Goal: Task Accomplishment & Management: Complete application form

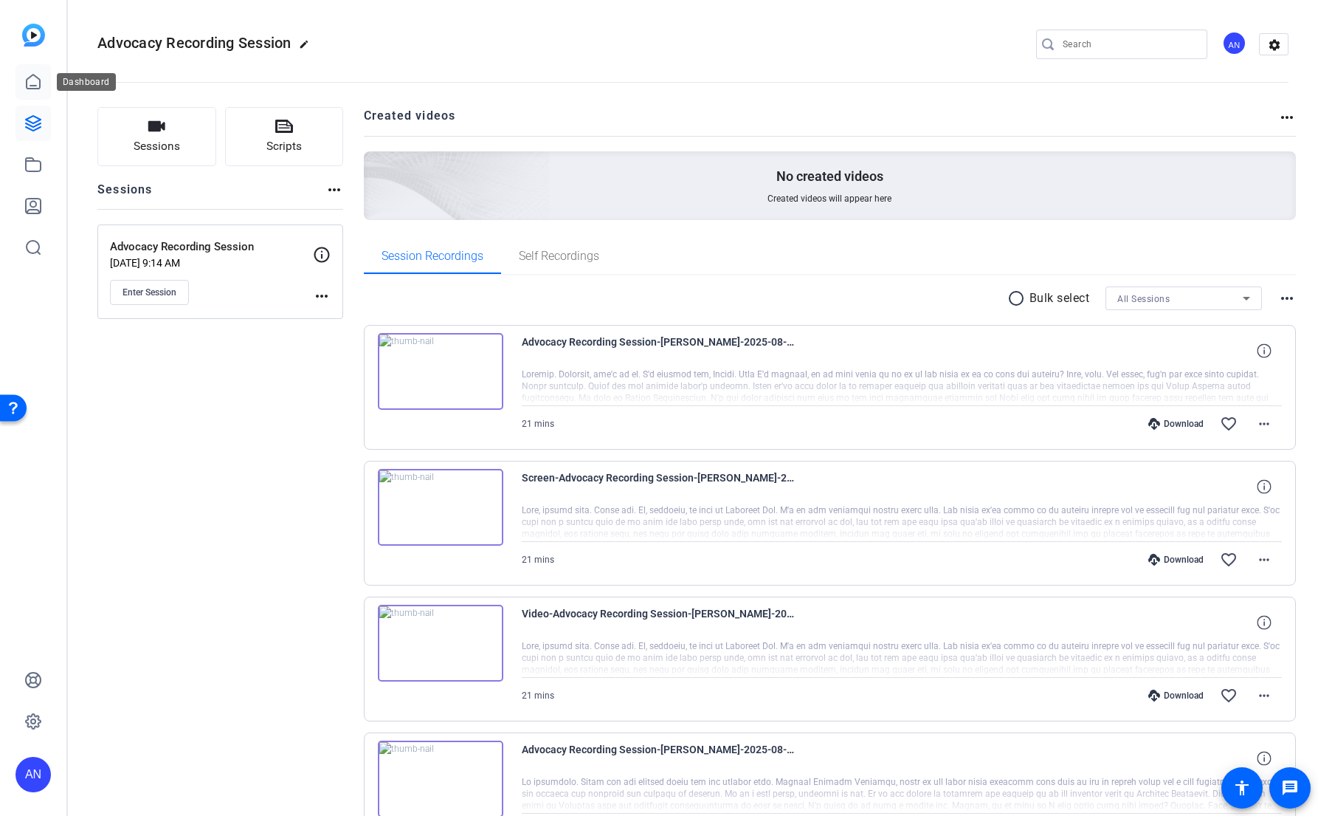
click at [30, 81] on icon at bounding box center [33, 82] width 18 height 18
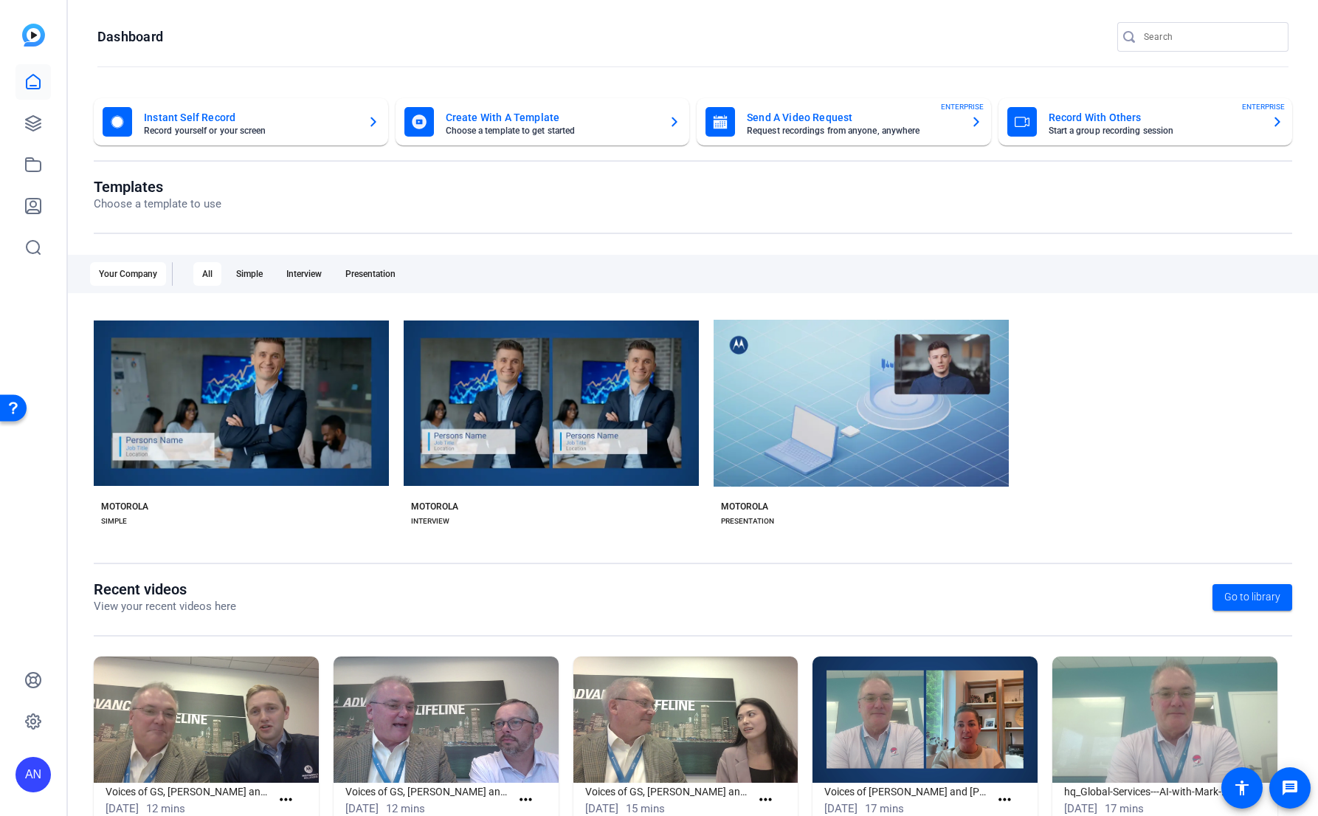
click at [618, 240] on div "Templates Choose a template to use Your Company All Simple Interview Presentati…" at bounding box center [693, 379] width 1199 height 402
click at [476, 242] on div "Templates Choose a template to use Your Company All Simple Interview Presentati…" at bounding box center [693, 379] width 1199 height 402
click at [34, 122] on icon at bounding box center [33, 123] width 15 height 15
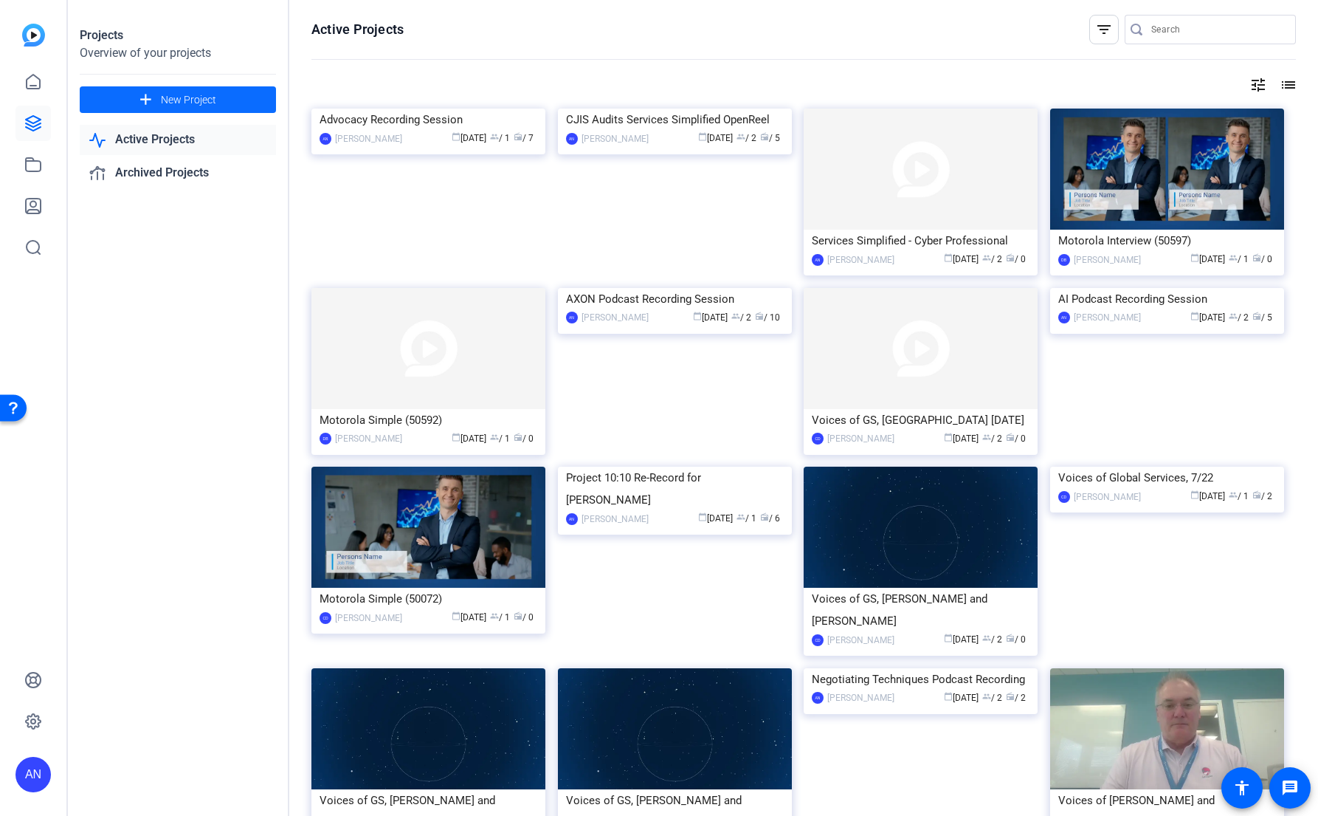
click at [190, 103] on span "New Project" at bounding box center [188, 99] width 55 height 15
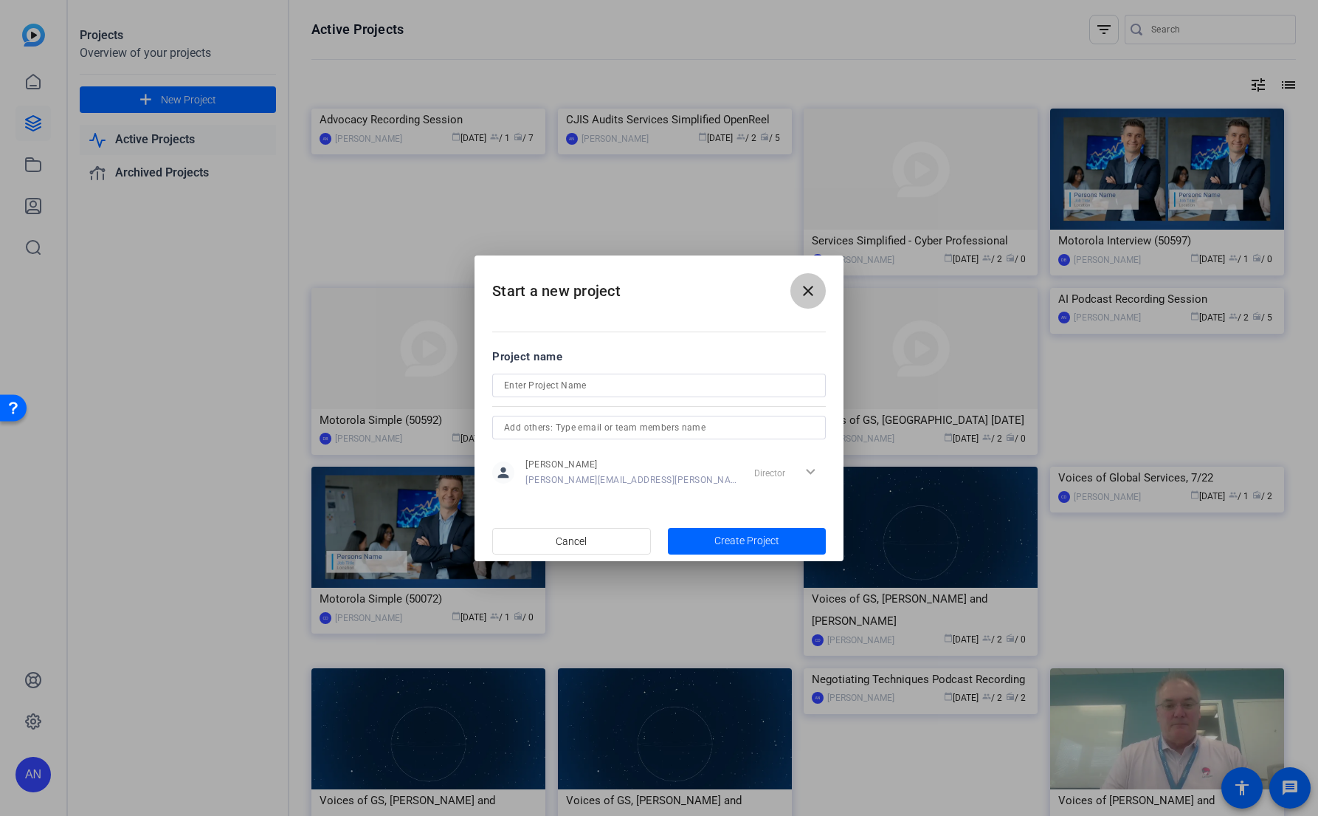
click at [808, 294] on mat-icon "close" at bounding box center [808, 291] width 18 height 18
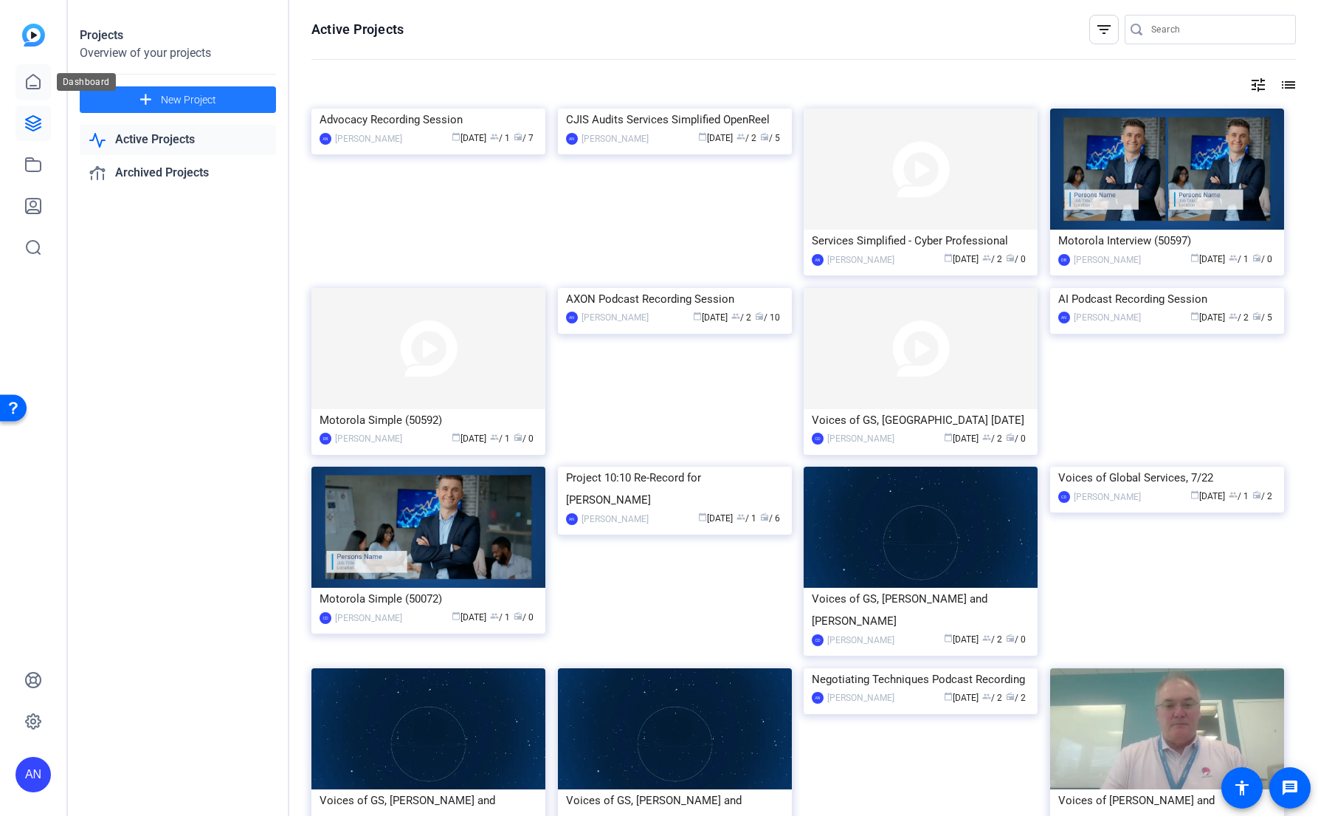
click at [27, 81] on icon at bounding box center [33, 82] width 13 height 14
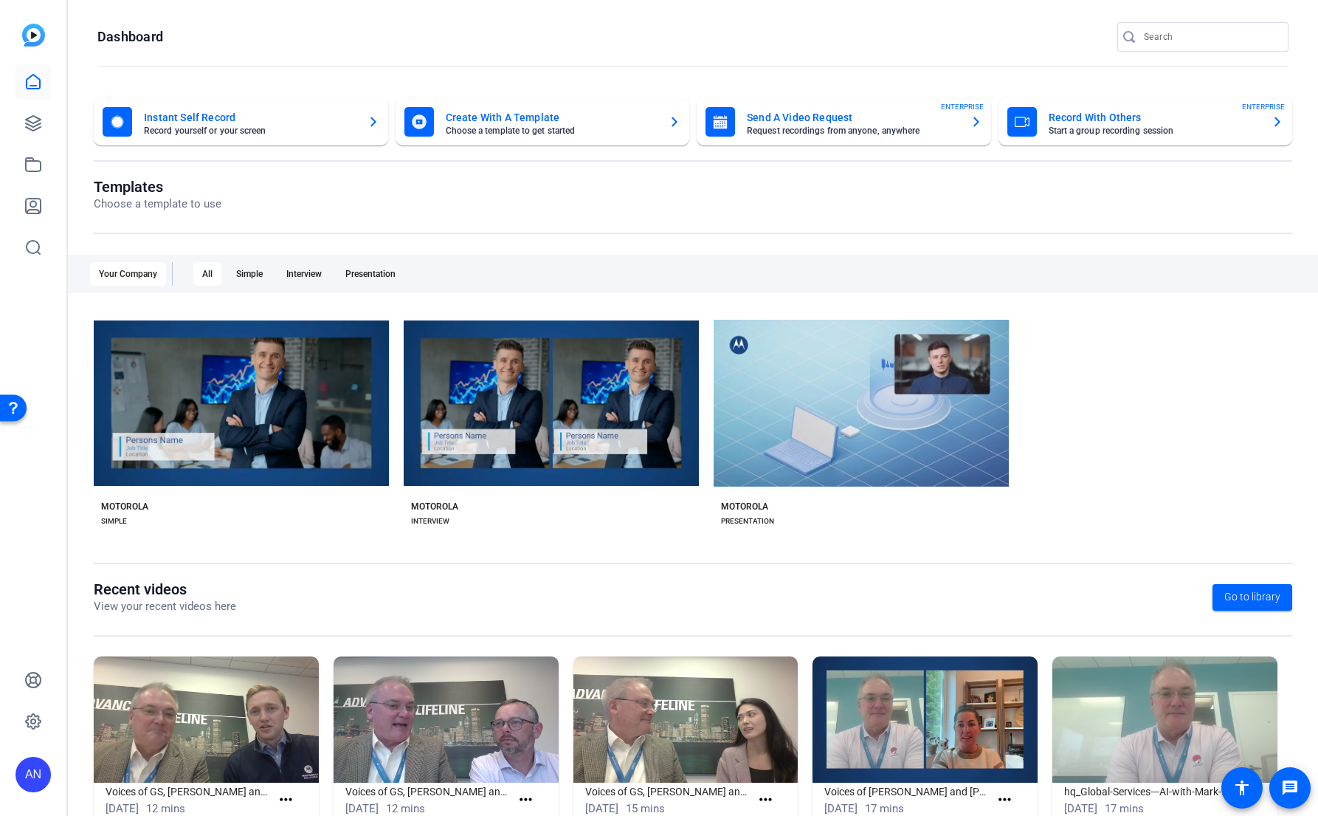
click at [1081, 123] on mat-card-title "Record With Others" at bounding box center [1155, 117] width 212 height 18
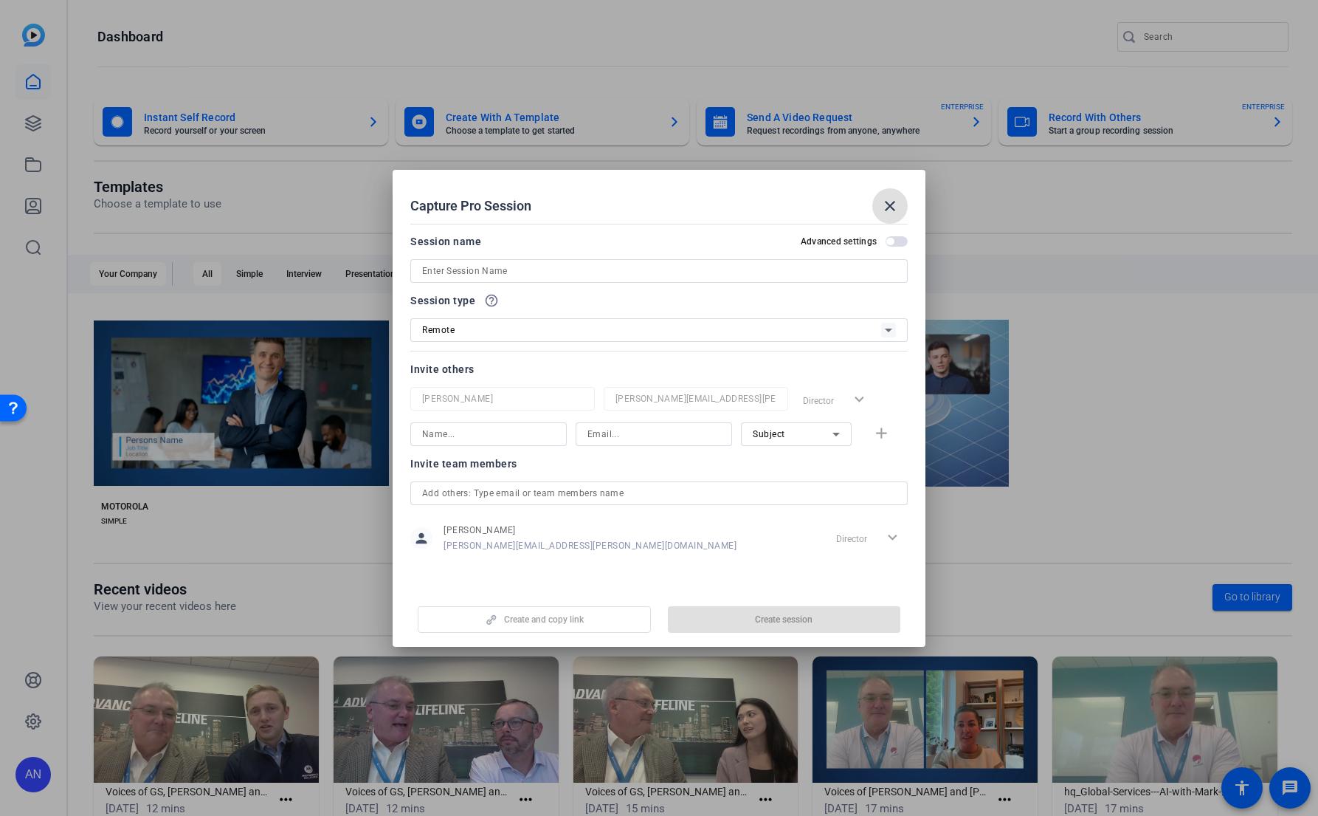
click at [513, 269] on input at bounding box center [659, 271] width 474 height 18
paste input "SSH [PERSON_NAME] OpenReel Recording"
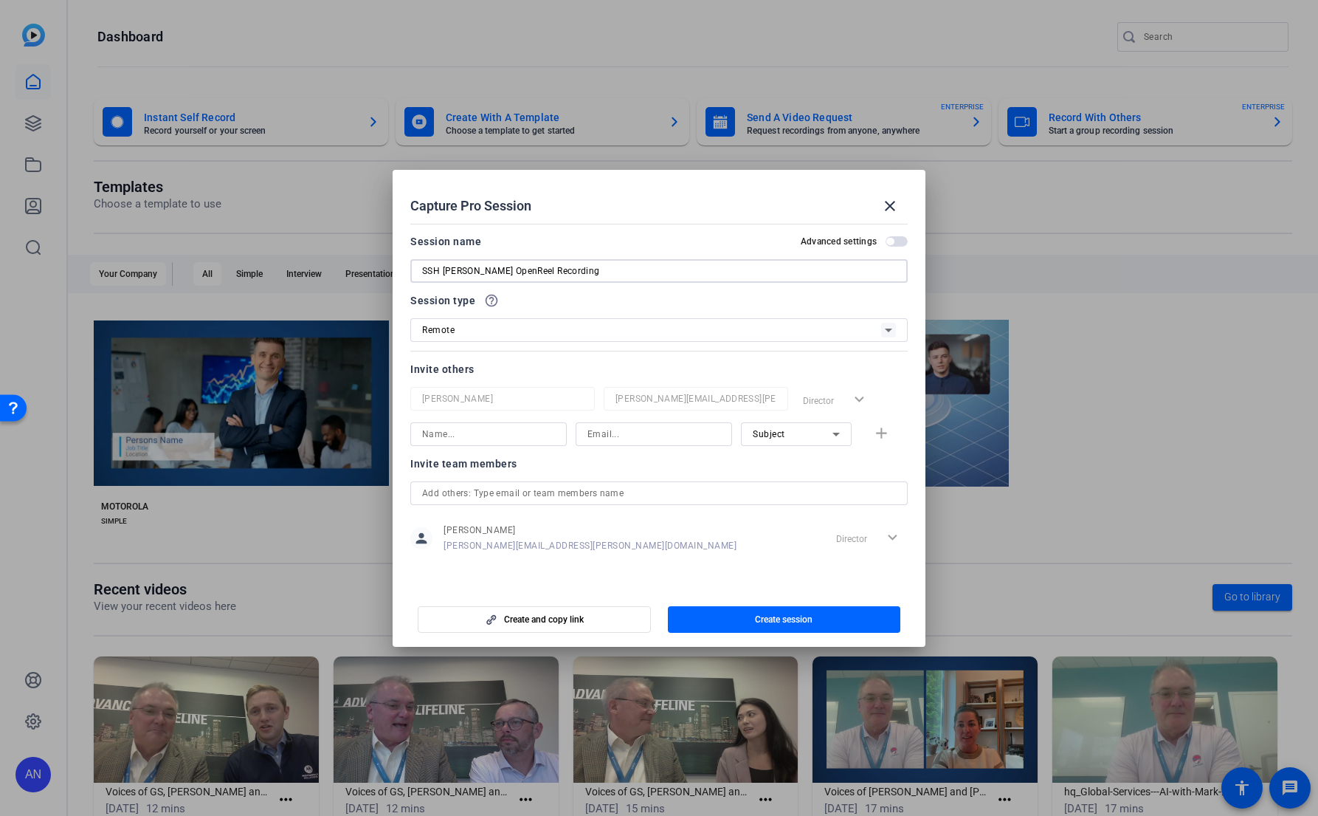
type input "SSH [PERSON_NAME] OpenReel Recording"
click at [583, 489] on input "text" at bounding box center [659, 493] width 474 height 18
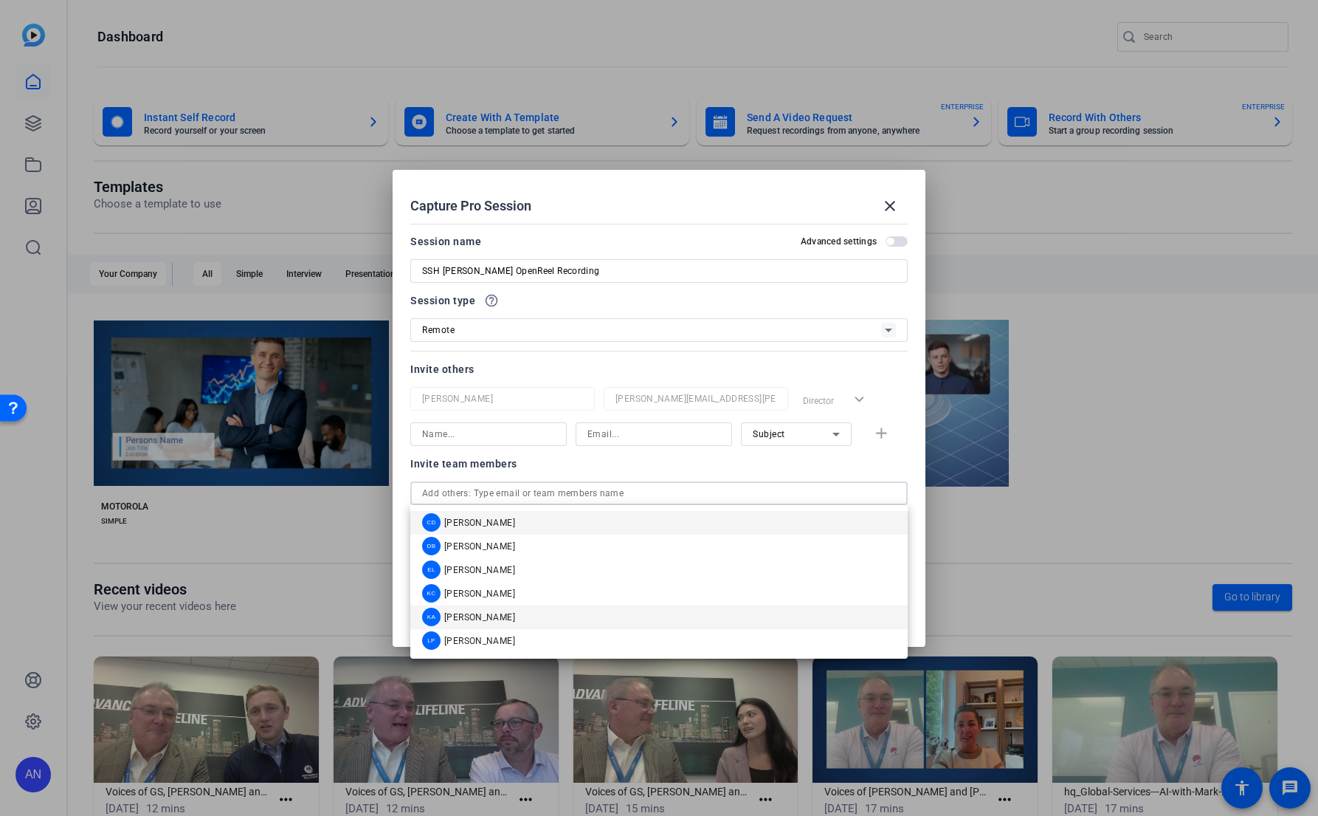
click at [515, 607] on mat-option "KA [PERSON_NAME]" at bounding box center [658, 617] width 497 height 24
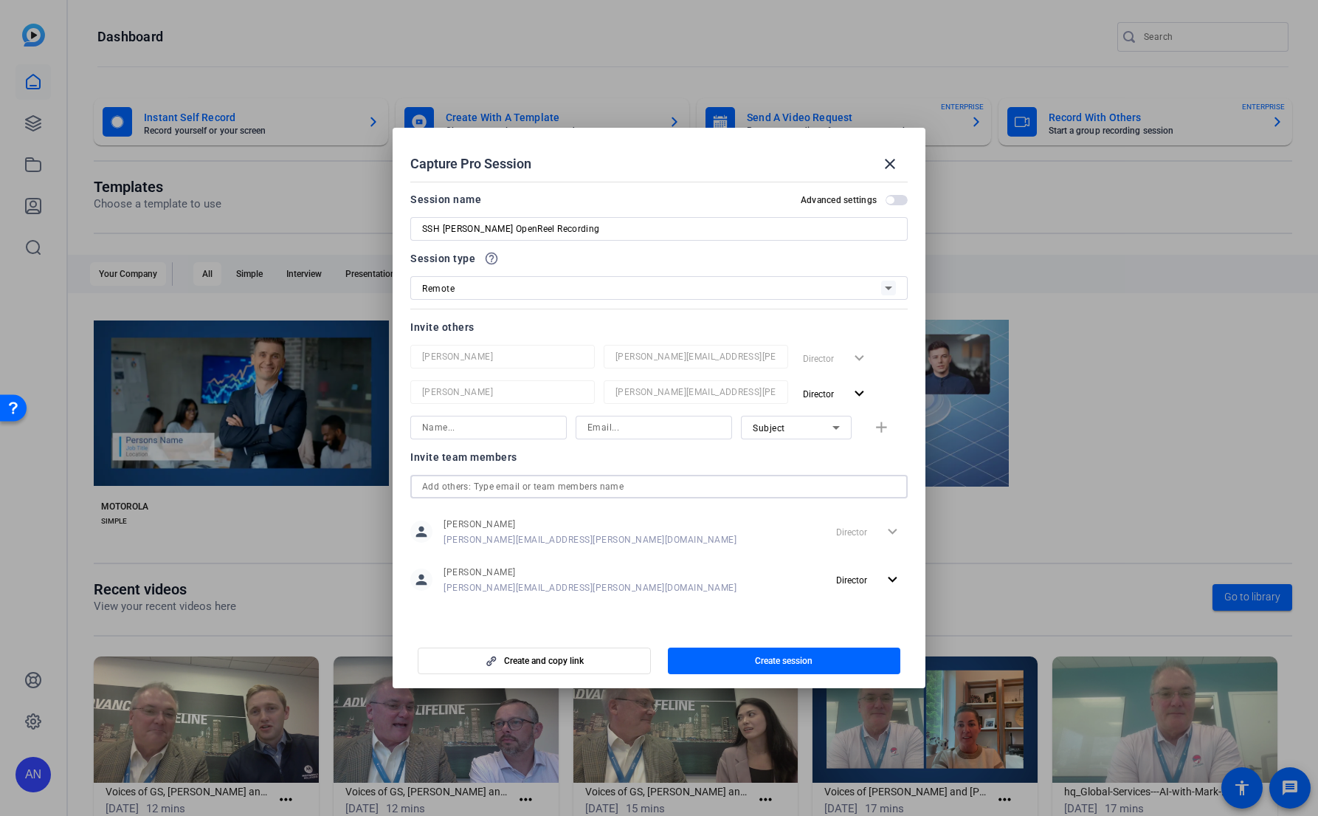
click at [647, 427] on input at bounding box center [653, 427] width 133 height 18
paste input "[PERSON_NAME][EMAIL_ADDRESS][PERSON_NAME][DOMAIN_NAME]"
type input "[PERSON_NAME][EMAIL_ADDRESS][PERSON_NAME][DOMAIN_NAME]"
click at [535, 434] on input at bounding box center [488, 427] width 133 height 18
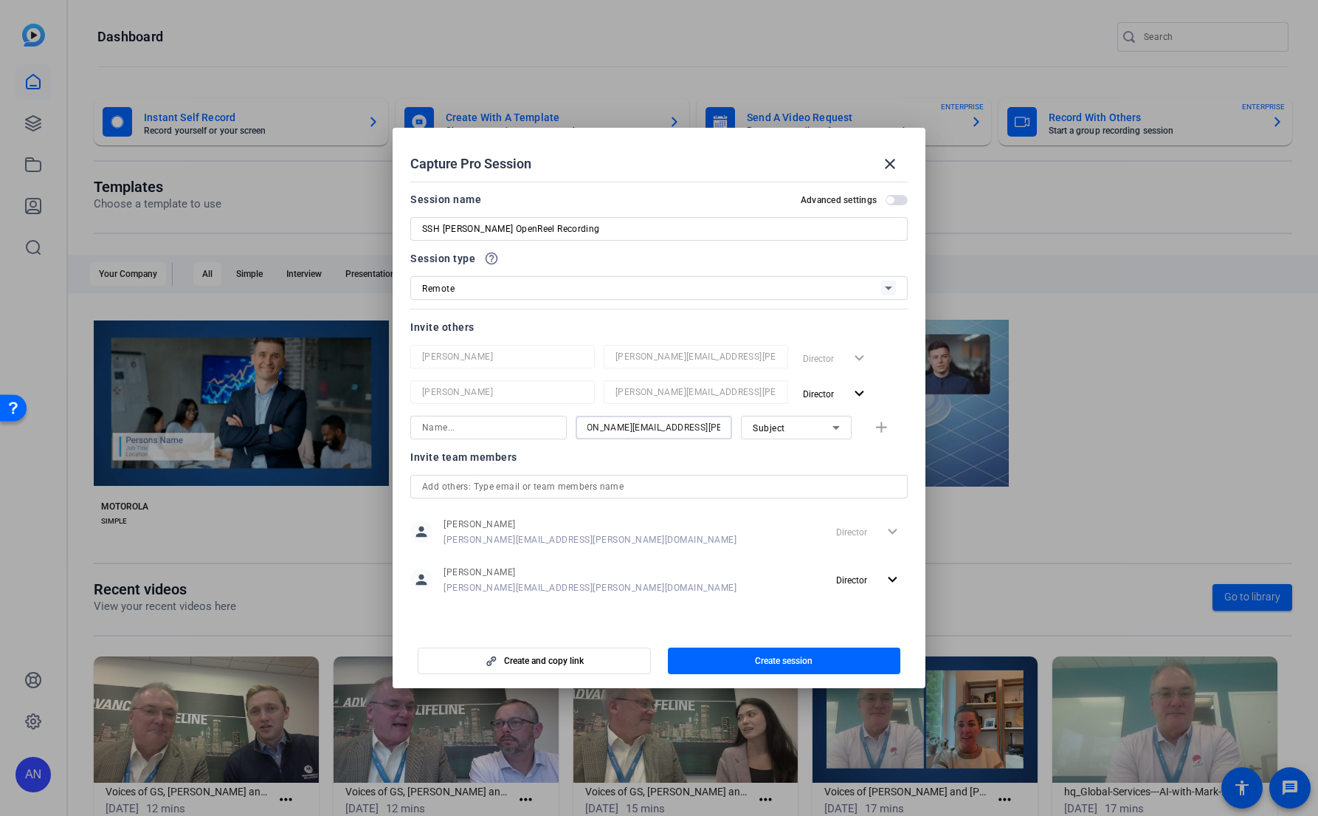
scroll to position [0, 0]
type input "[PERSON_NAME]"
click at [895, 436] on span "button" at bounding box center [884, 427] width 47 height 35
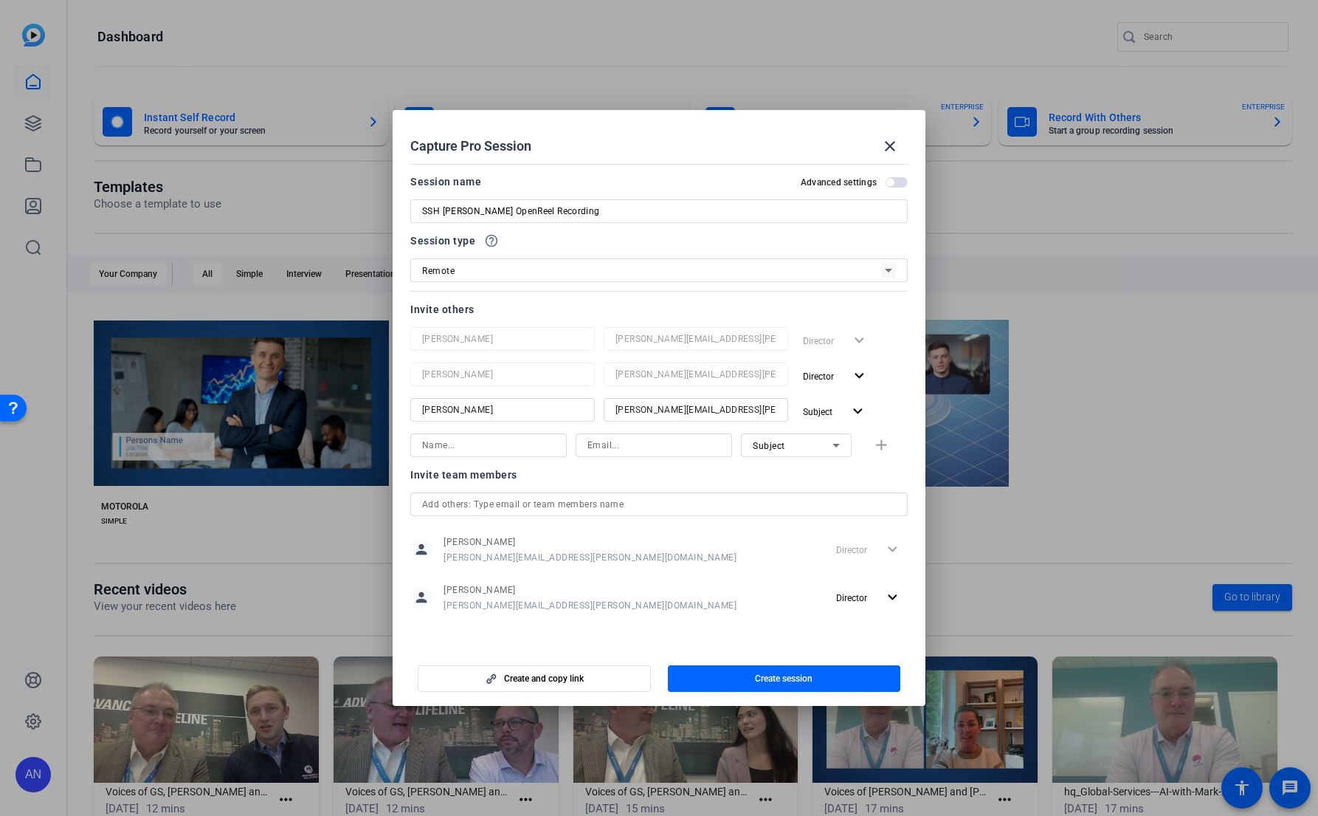
click at [670, 446] on input at bounding box center [653, 445] width 133 height 18
paste input "[PERSON_NAME][EMAIL_ADDRESS][PERSON_NAME][DOMAIN_NAME]"
type input "[PERSON_NAME][EMAIL_ADDRESS][PERSON_NAME][DOMAIN_NAME]"
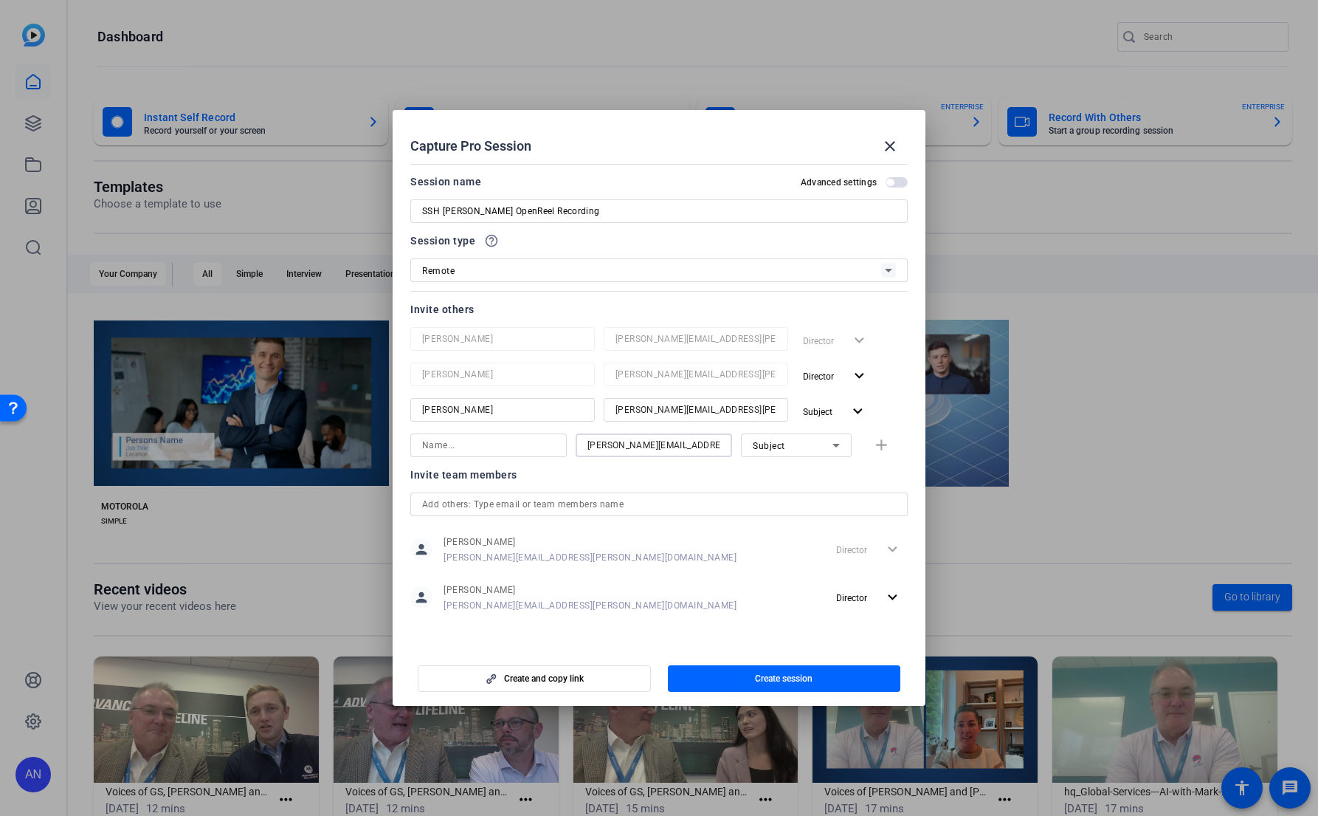
click at [521, 446] on input at bounding box center [488, 445] width 133 height 18
type input "[PERSON_NAME]"
click at [889, 443] on mat-icon "add" at bounding box center [881, 445] width 18 height 18
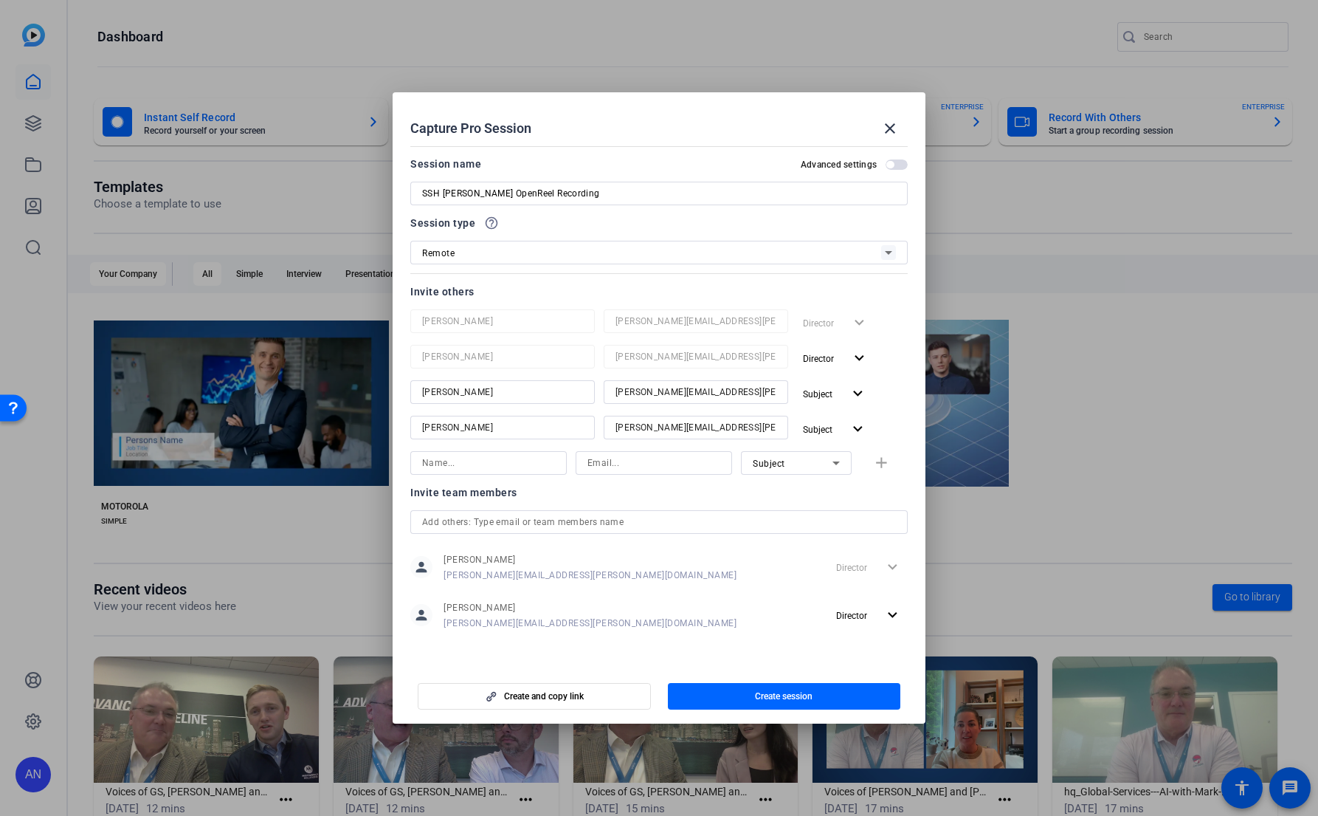
click at [631, 463] on input at bounding box center [653, 463] width 133 height 18
paste input "[PERSON_NAME][EMAIL_ADDRESS][PERSON_NAME][DOMAIN_NAME]"
type input "[PERSON_NAME][EMAIL_ADDRESS][PERSON_NAME][DOMAIN_NAME]"
click at [536, 460] on input at bounding box center [488, 463] width 133 height 18
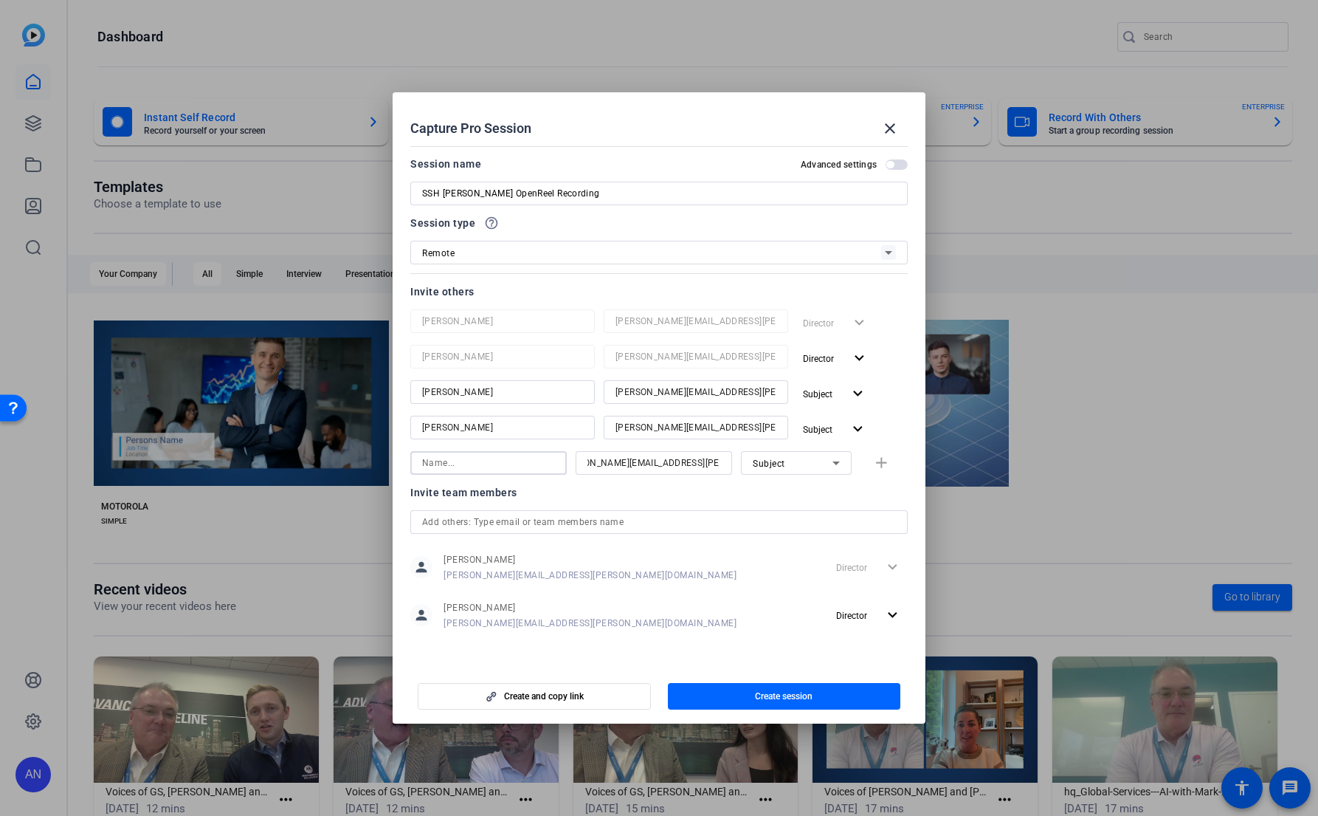
scroll to position [0, 0]
type input "[PERSON_NAME]"
click at [882, 473] on span "button" at bounding box center [884, 462] width 47 height 35
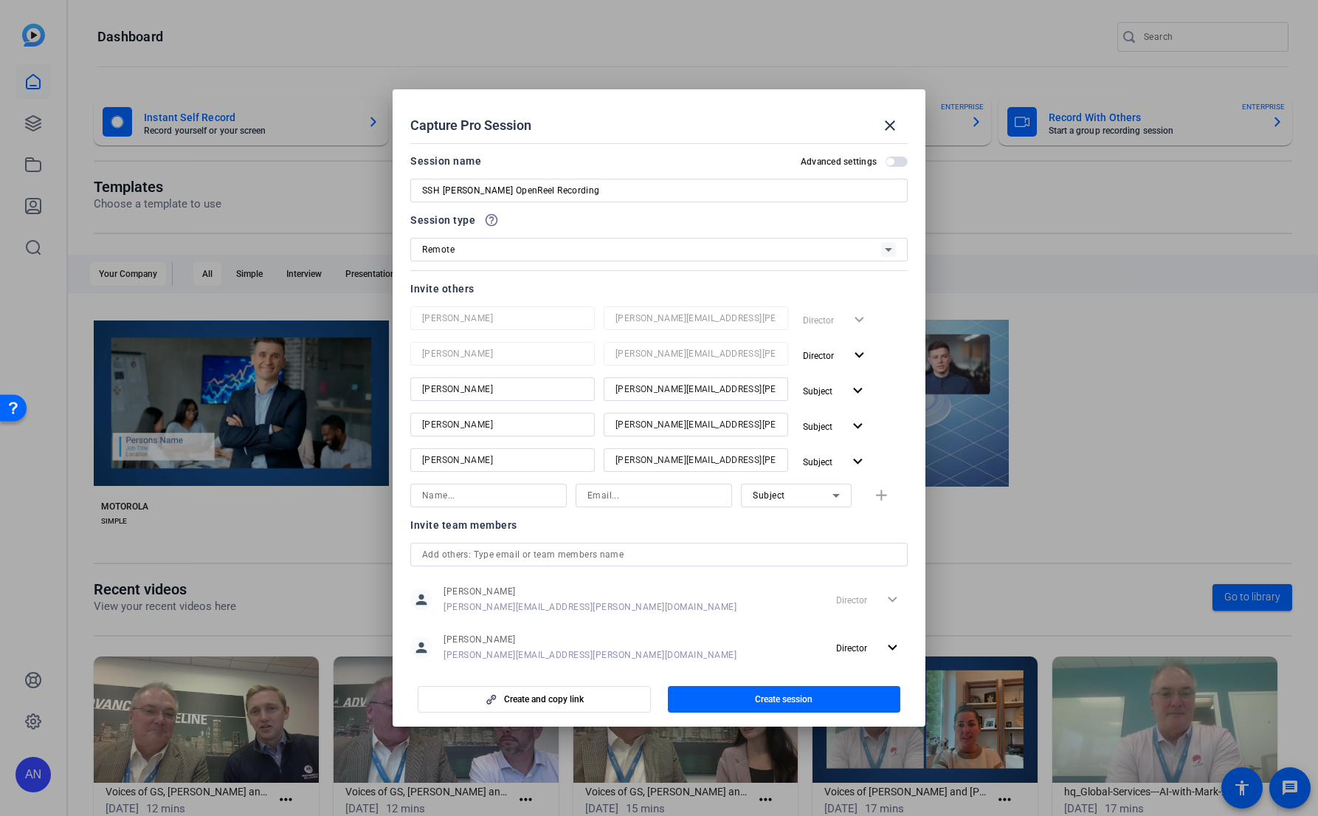
click at [629, 496] on input at bounding box center [653, 495] width 133 height 18
paste input "[PERSON_NAME][EMAIL_ADDRESS][PERSON_NAME][DOMAIN_NAME]"
type input "[PERSON_NAME][EMAIL_ADDRESS][PERSON_NAME][DOMAIN_NAME]"
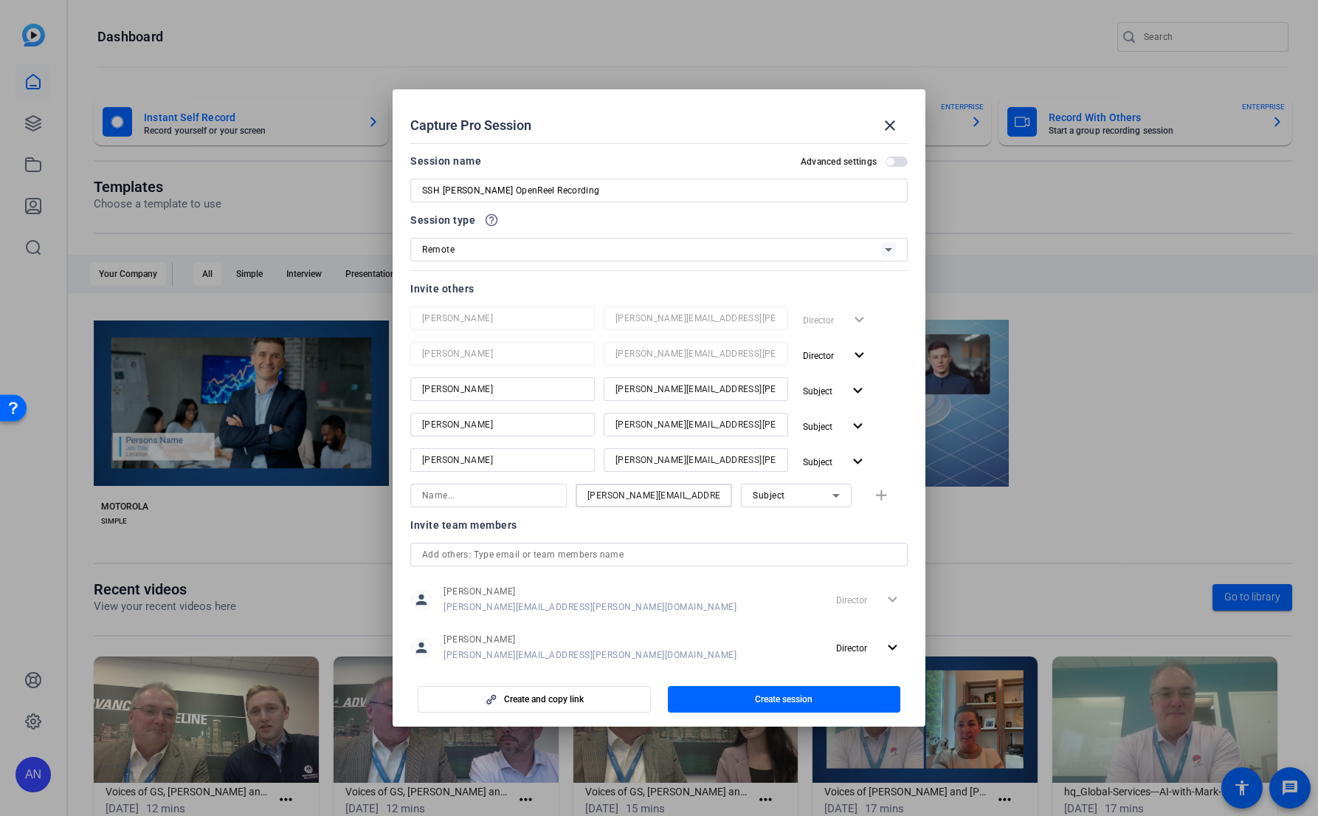
click at [771, 495] on span "Subject" at bounding box center [769, 495] width 32 height 10
click at [788, 520] on span "Collaborator" at bounding box center [776, 525] width 54 height 18
click at [463, 494] on input at bounding box center [488, 495] width 133 height 18
type input "[PERSON_NAME]"
click at [886, 489] on span "button" at bounding box center [884, 495] width 47 height 35
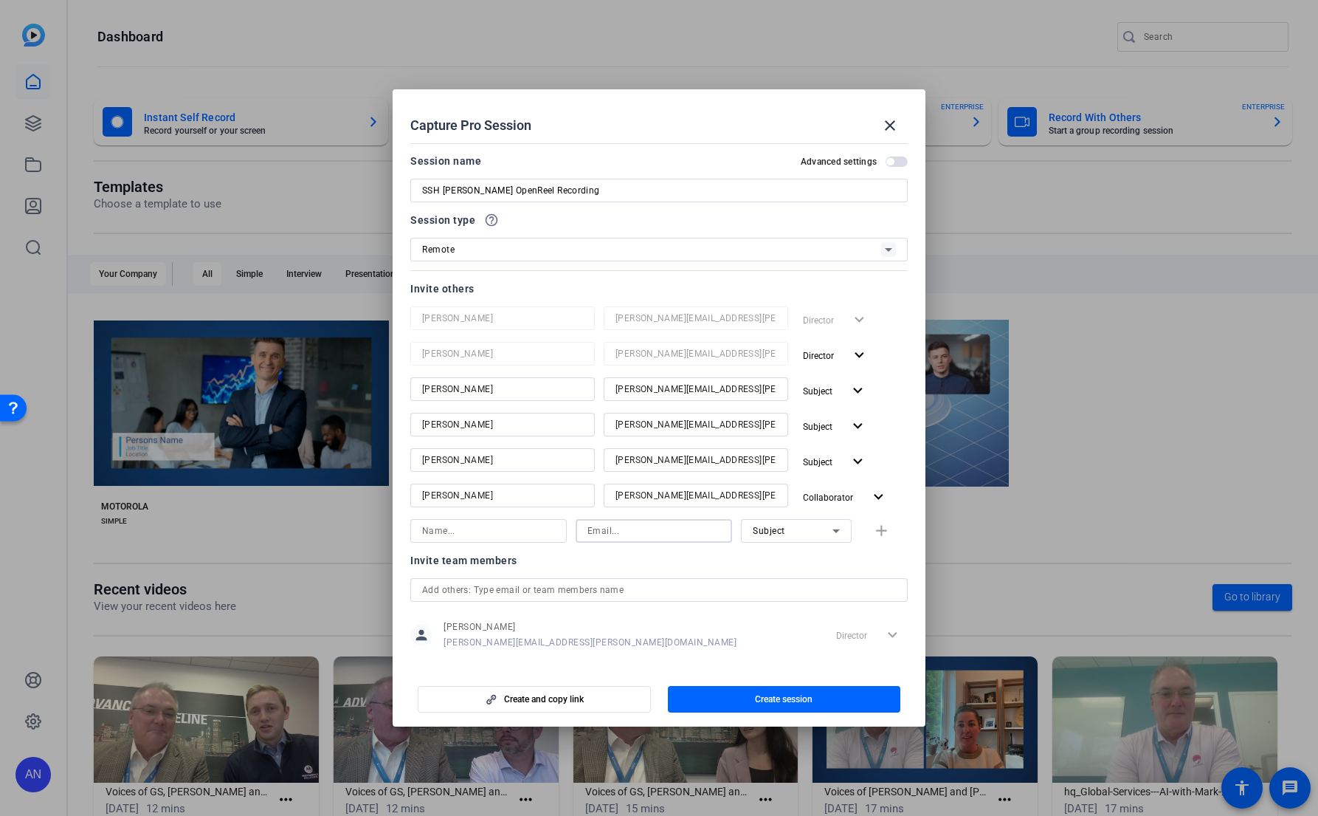
click at [696, 531] on input at bounding box center [653, 531] width 133 height 18
paste input "[PERSON_NAME][EMAIL_ADDRESS][PERSON_NAME][DOMAIN_NAME]"
type input "[PERSON_NAME][EMAIL_ADDRESS][PERSON_NAME][DOMAIN_NAME]"
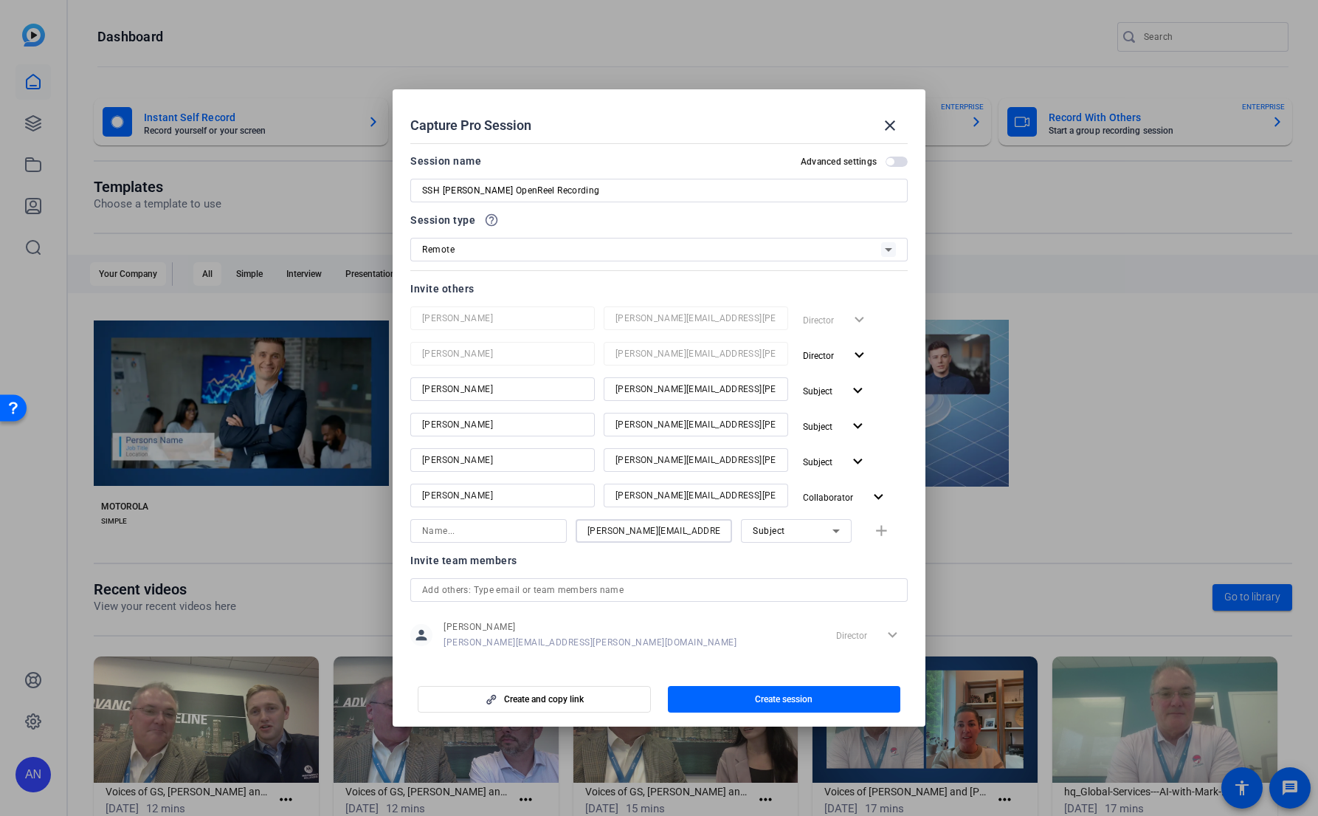
click at [492, 533] on input at bounding box center [488, 531] width 133 height 18
type input "[PERSON_NAME]"
click at [810, 528] on div "Subject" at bounding box center [793, 530] width 80 height 18
click at [796, 559] on span "Collaborator" at bounding box center [776, 560] width 54 height 18
click at [889, 529] on span "button" at bounding box center [884, 530] width 47 height 35
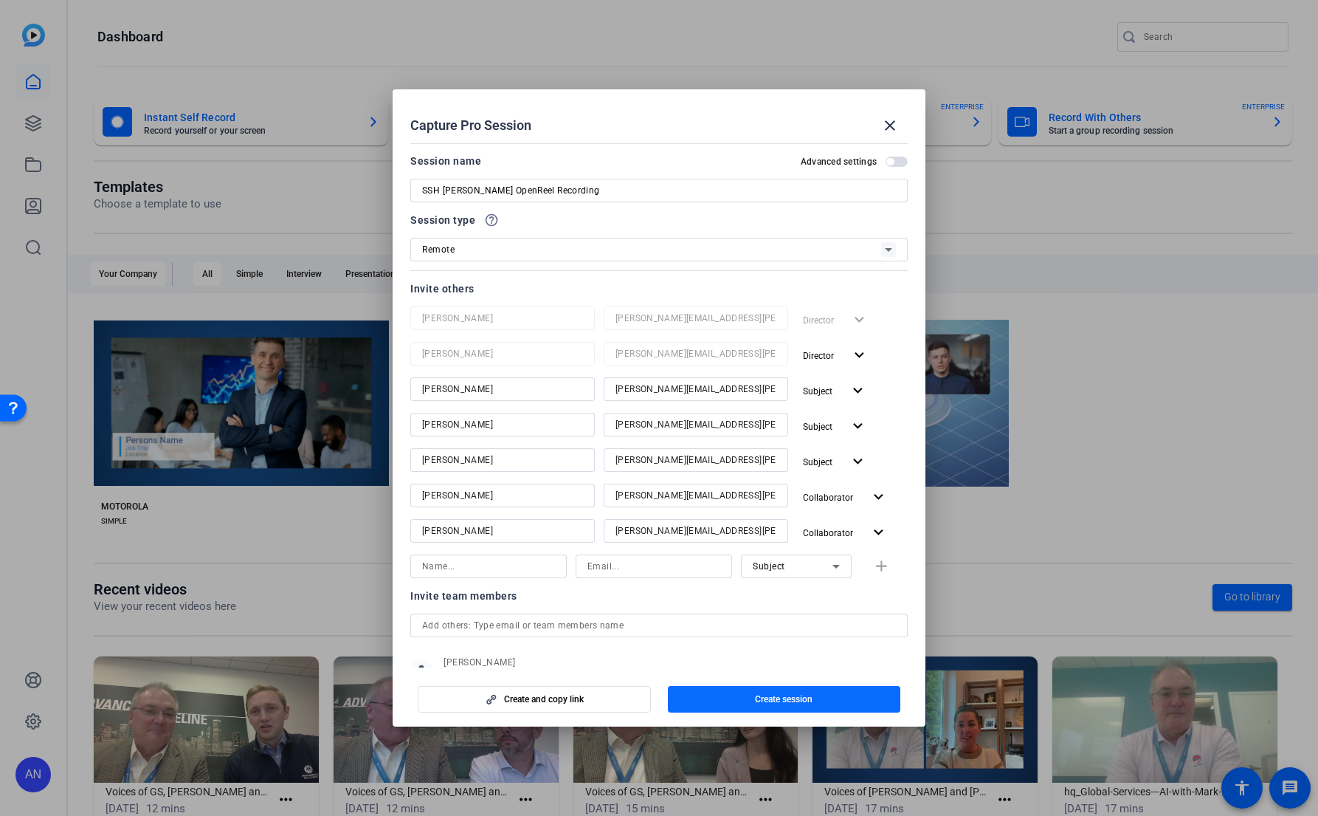
click at [820, 697] on span "button" at bounding box center [784, 698] width 233 height 35
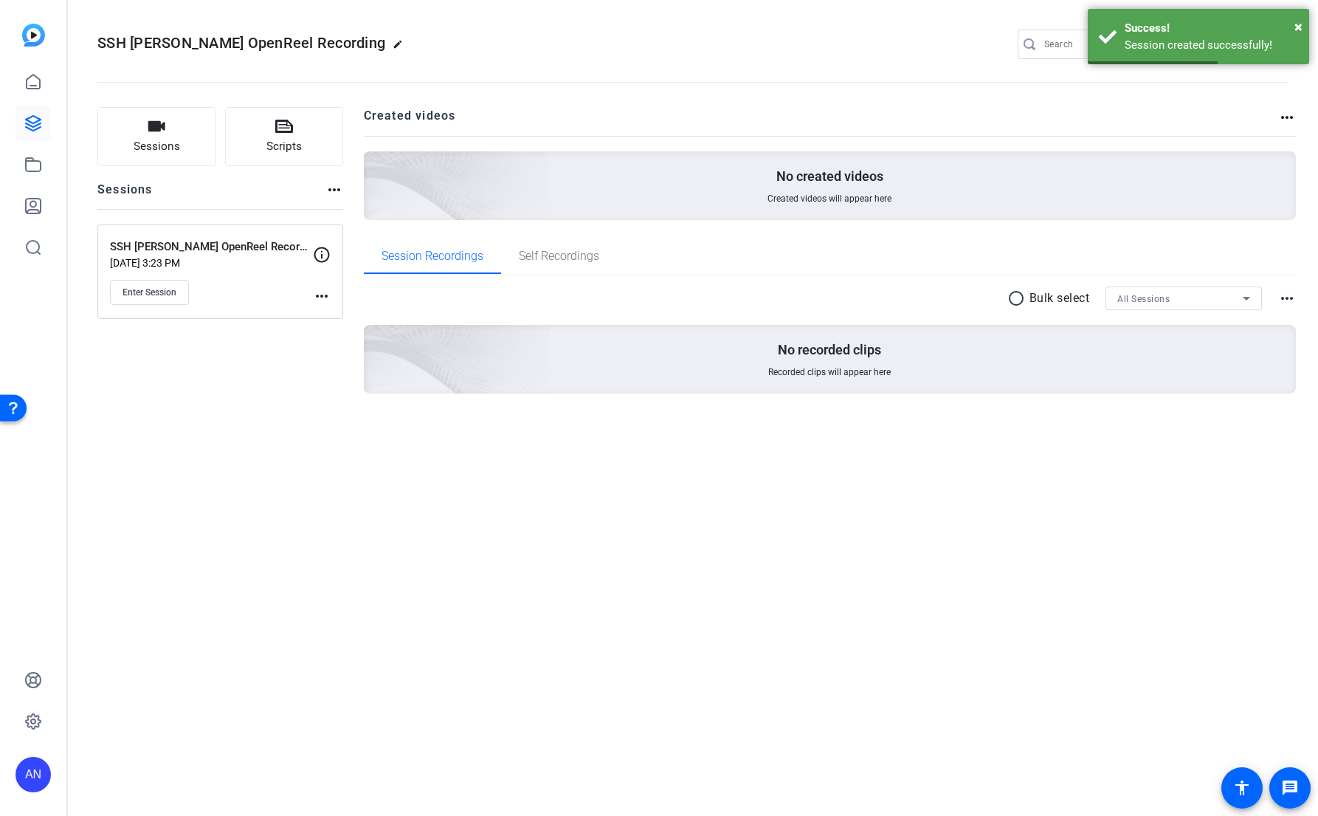
click at [323, 292] on mat-icon "more_horiz" at bounding box center [322, 296] width 18 height 18
click at [333, 308] on span "Edit Session" at bounding box center [358, 317] width 67 height 18
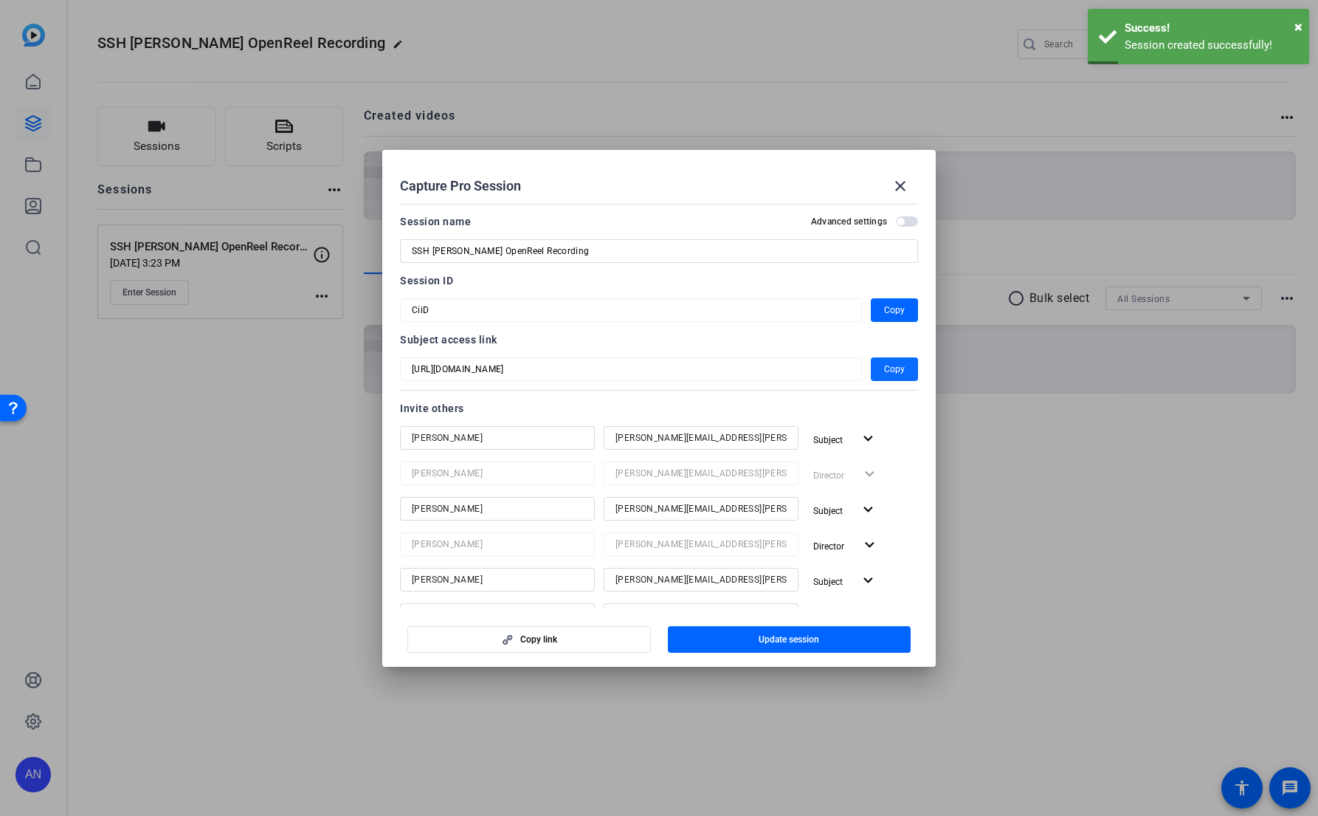
click at [894, 368] on span "Copy" at bounding box center [894, 369] width 21 height 18
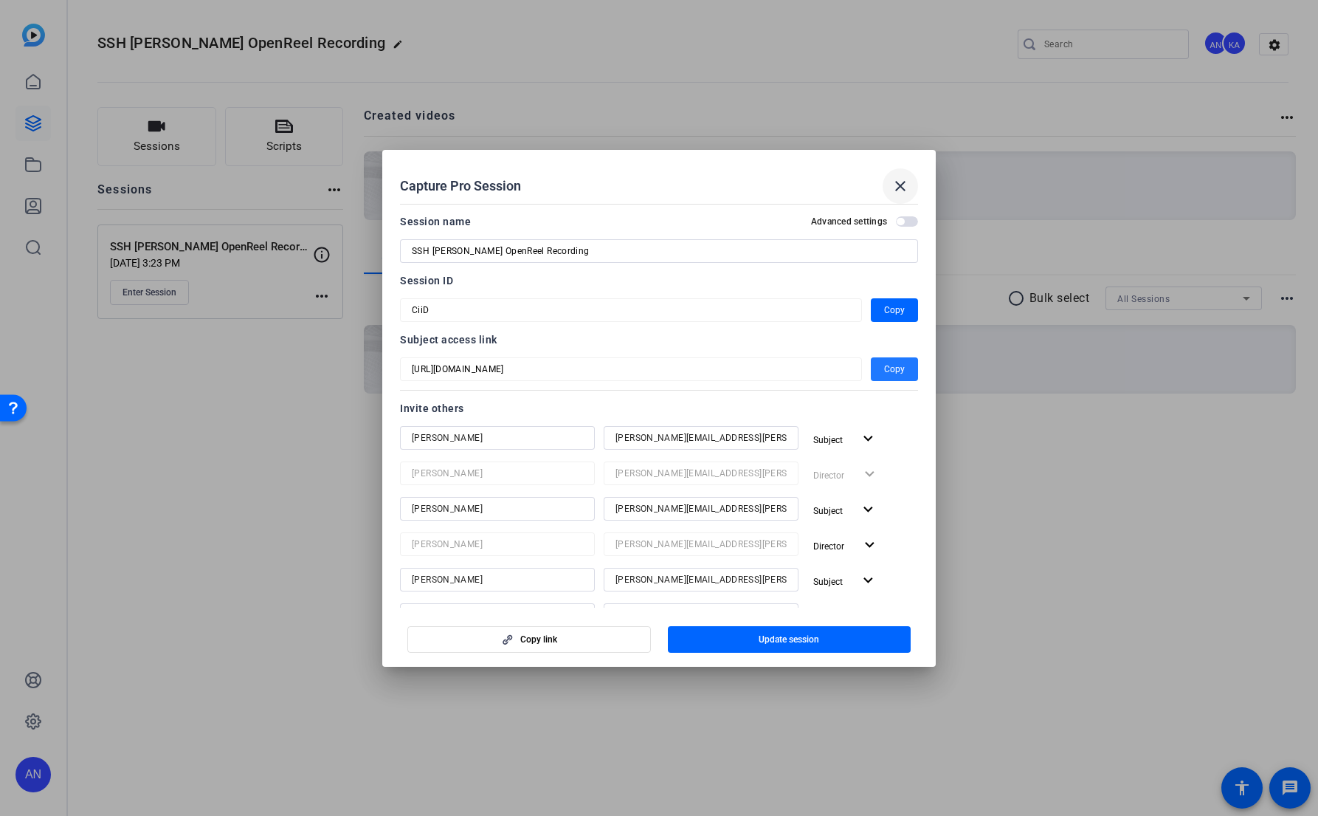
click at [896, 187] on mat-icon "close" at bounding box center [901, 186] width 18 height 18
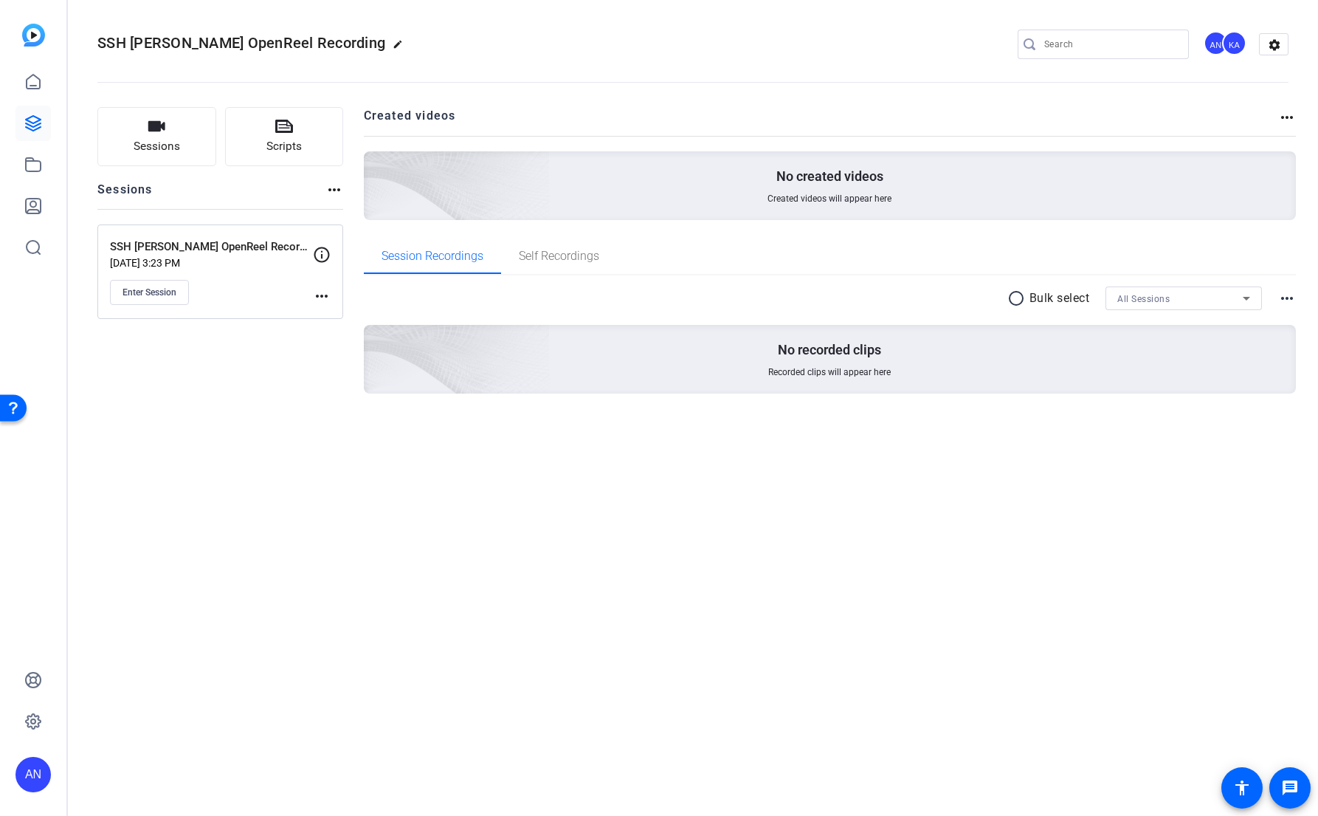
click at [298, 495] on div "SSH [PERSON_NAME] OpenReel Recording edit AN KA settings Sessions Scripts Sessi…" at bounding box center [693, 408] width 1250 height 816
click at [24, 75] on icon at bounding box center [33, 82] width 18 height 18
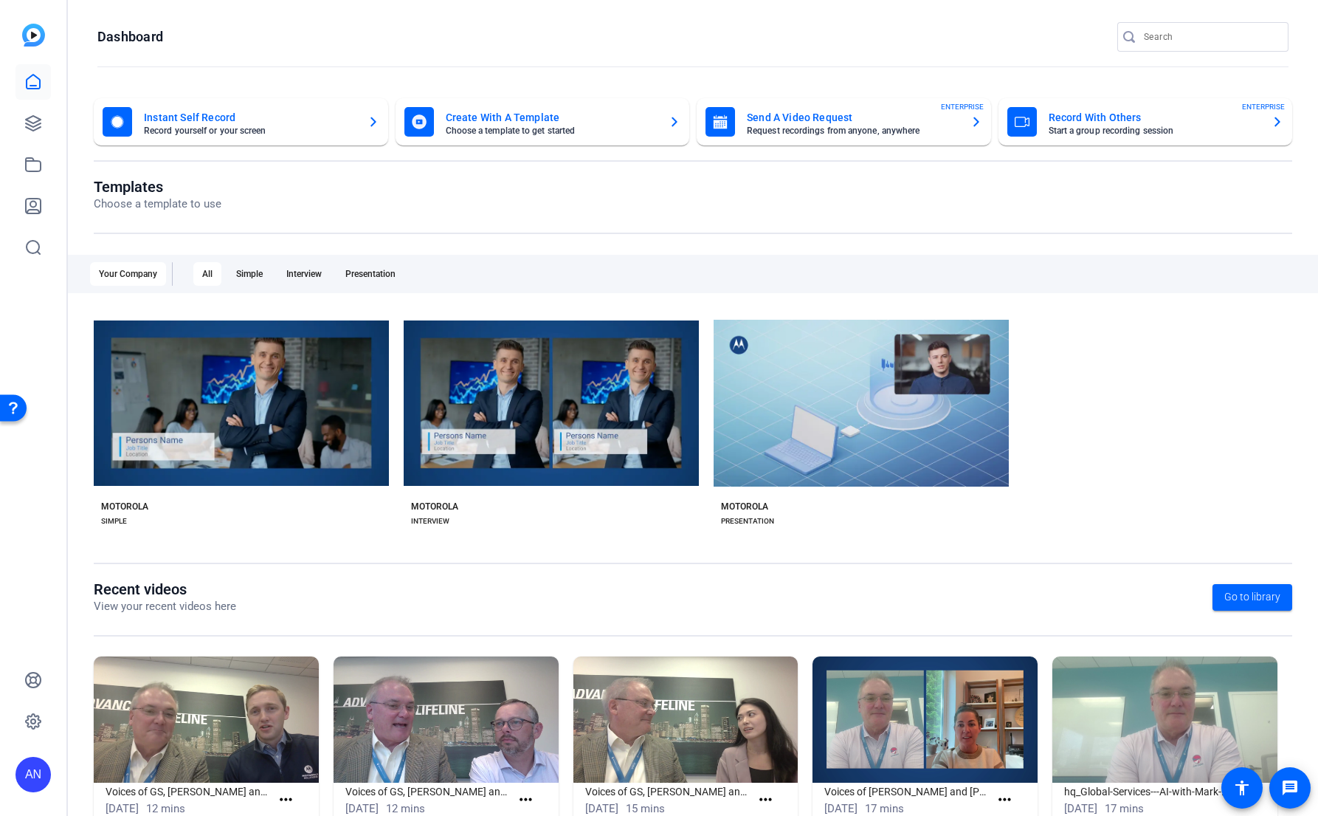
click at [1097, 120] on mat-card-title "Record With Others" at bounding box center [1155, 117] width 212 height 18
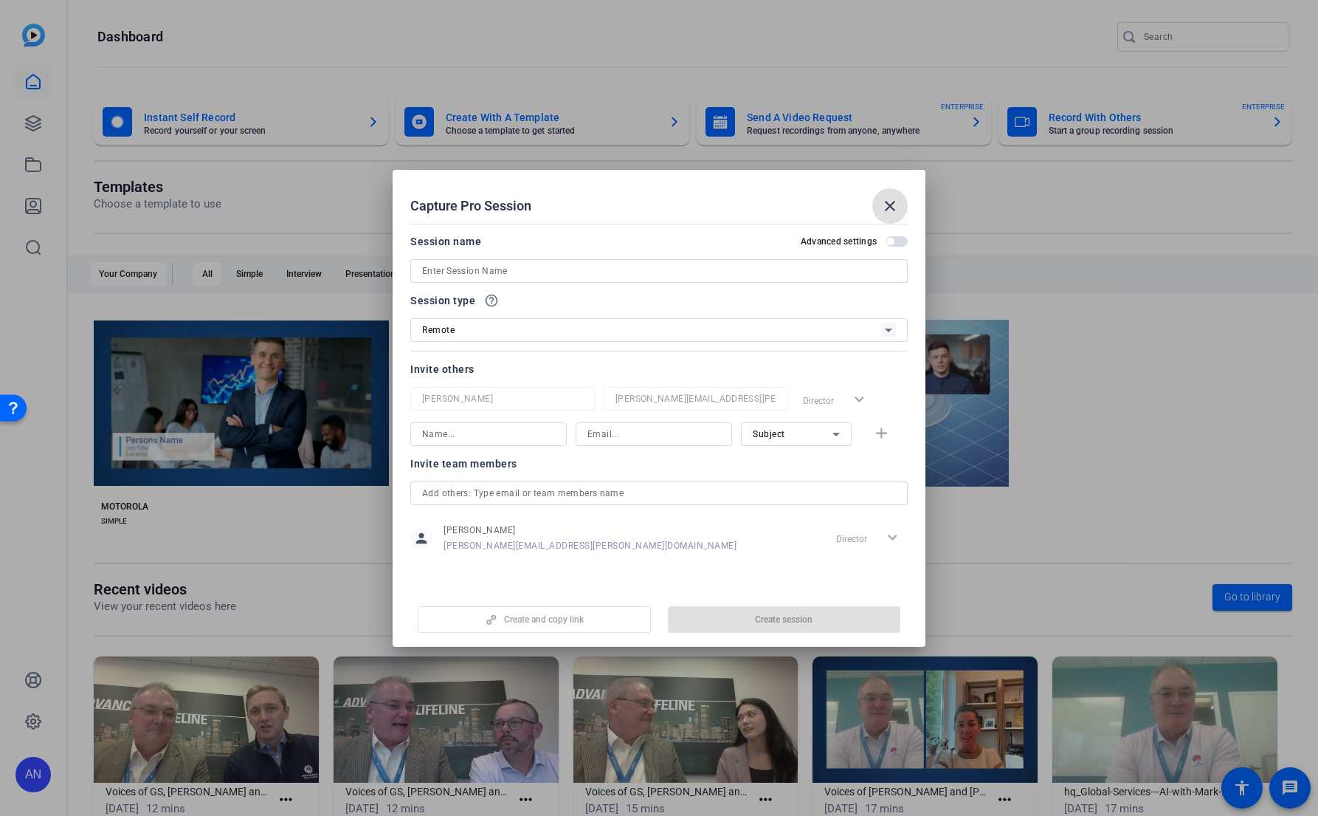
drag, startPoint x: 604, startPoint y: 277, endPoint x: 546, endPoint y: 289, distance: 59.5
click at [604, 277] on input at bounding box center [659, 271] width 474 height 18
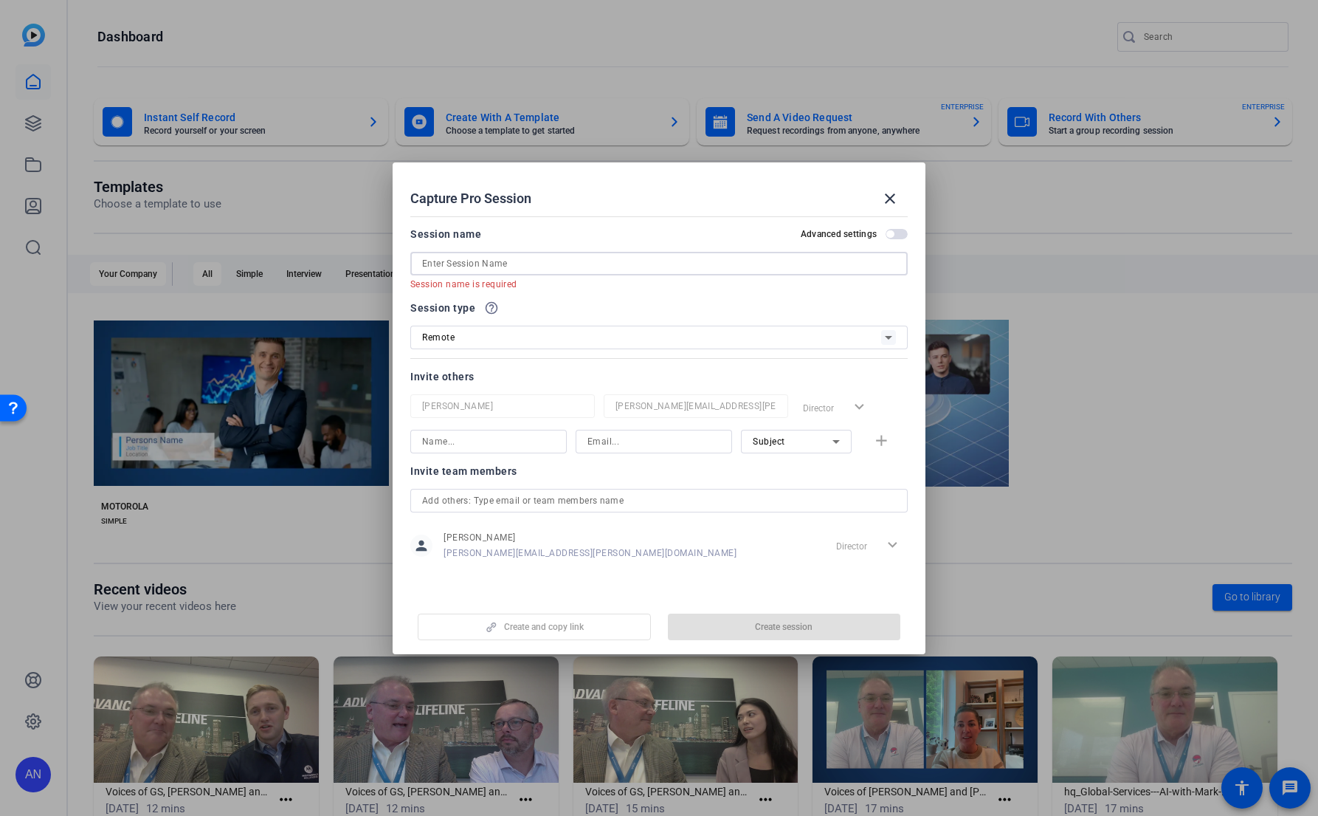
click at [554, 259] on input at bounding box center [659, 264] width 474 height 18
paste input "BDA/DAS Services Simplified Podcast OpenReel Recording"
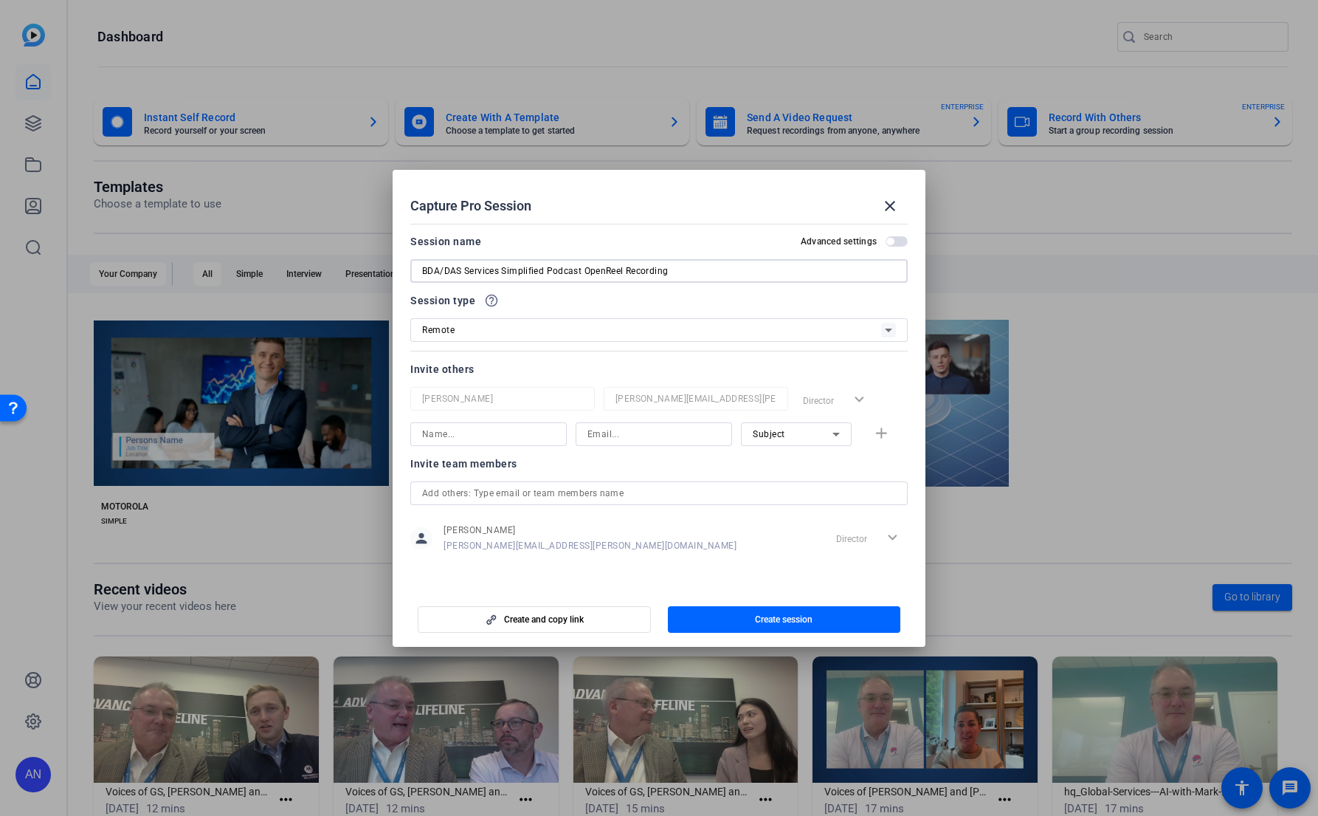
click at [623, 270] on input "BDA/DAS Services Simplified Podcast OpenReel Recording" at bounding box center [659, 271] width 474 height 18
type input "BDA/DAS Services Simplified Recording"
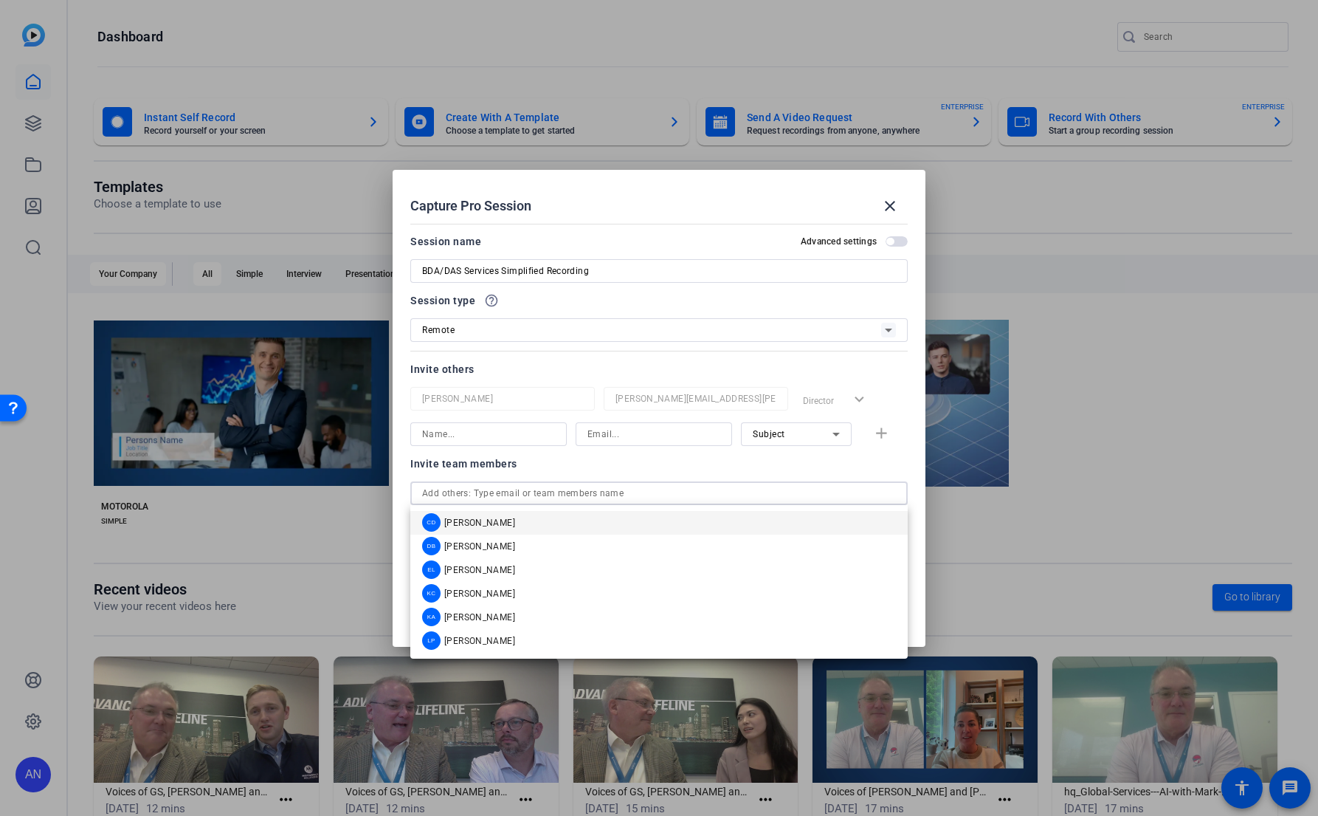
click at [624, 498] on input "text" at bounding box center [659, 493] width 474 height 18
click at [548, 616] on mat-option "KA [PERSON_NAME]" at bounding box center [658, 617] width 497 height 24
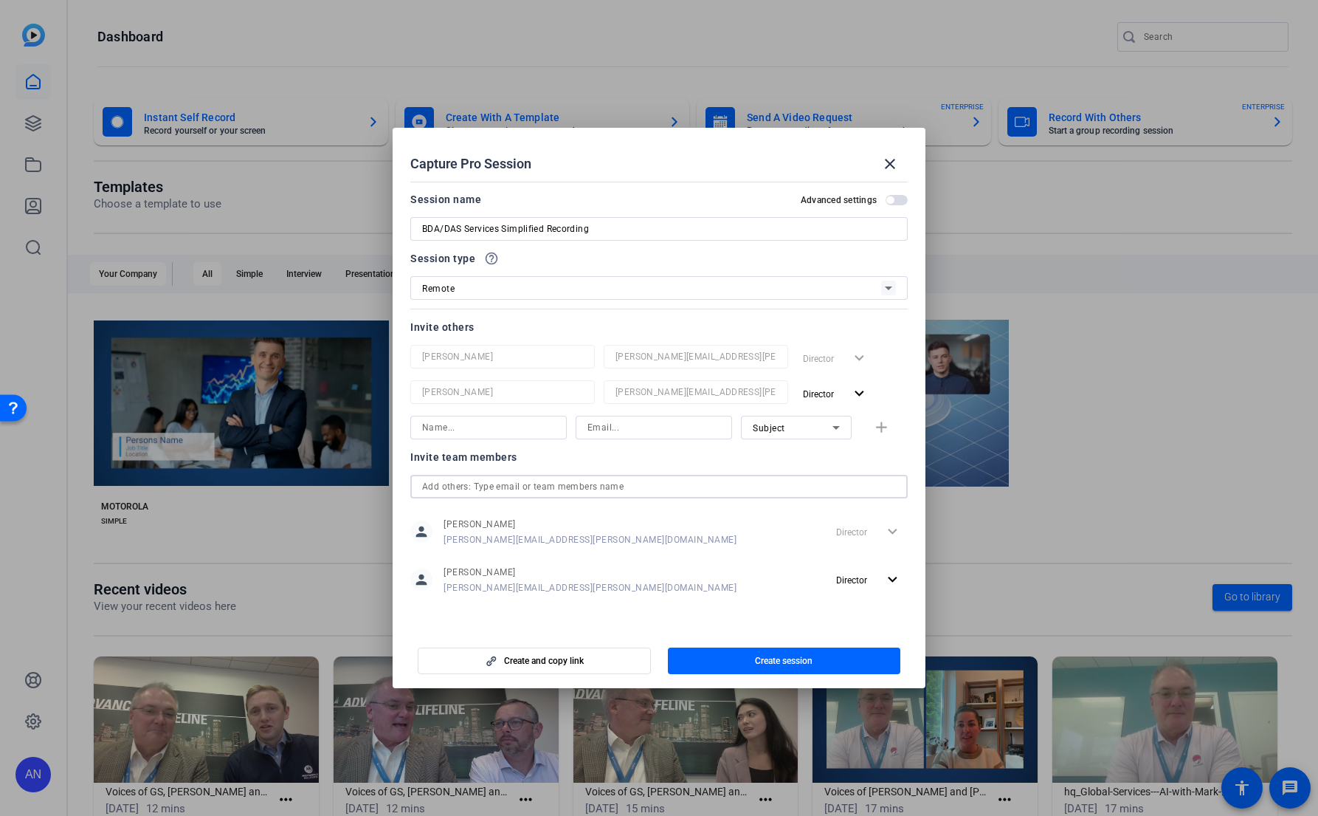
click at [590, 423] on input at bounding box center [653, 427] width 133 height 18
click at [590, 424] on input at bounding box center [653, 427] width 133 height 18
paste input "[PERSON_NAME][EMAIL_ADDRESS][PERSON_NAME][DOMAIN_NAME]"
type input "[PERSON_NAME][EMAIL_ADDRESS][PERSON_NAME][DOMAIN_NAME]"
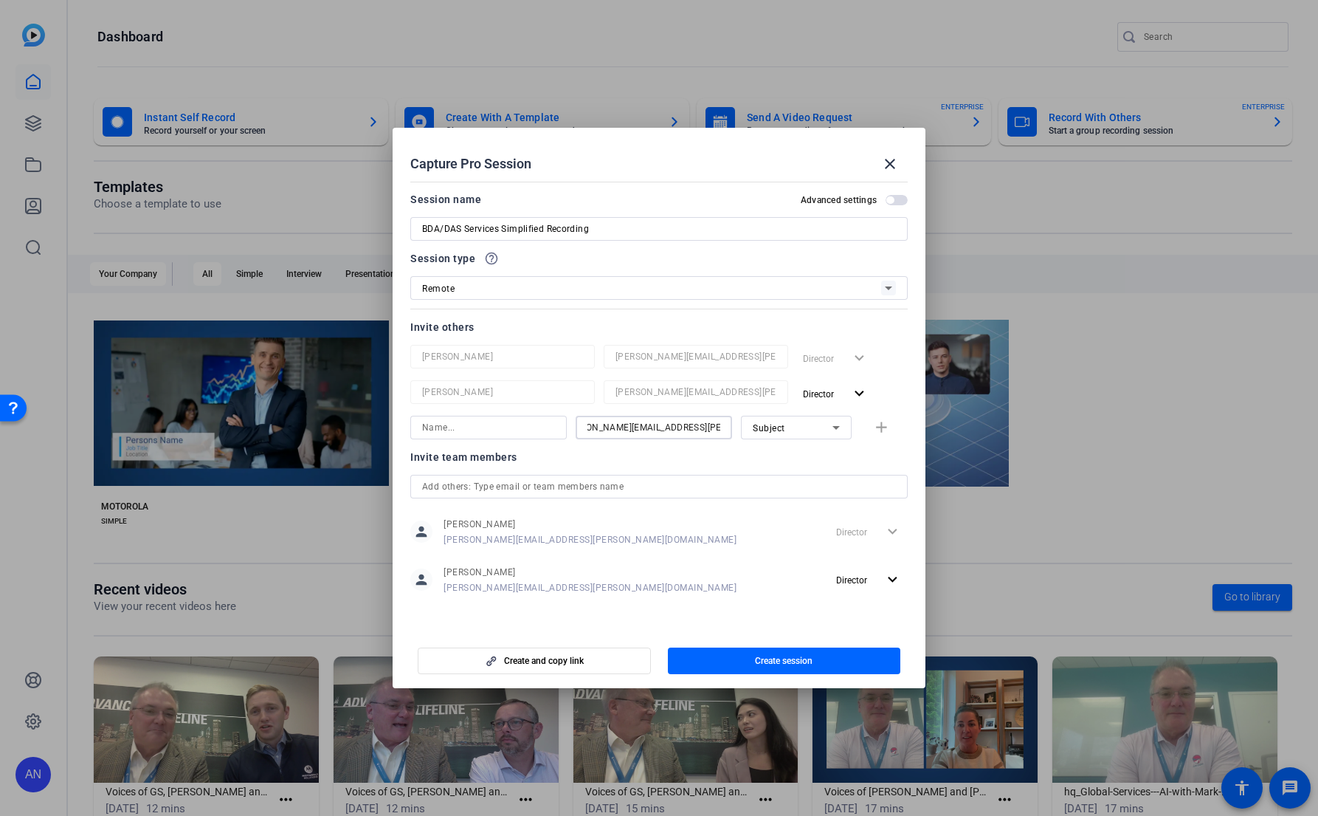
scroll to position [0, 0]
click at [488, 430] on input at bounding box center [488, 427] width 133 height 18
type input "[PERSON_NAME]"
drag, startPoint x: 886, startPoint y: 435, endPoint x: 871, endPoint y: 436, distance: 15.5
click at [886, 435] on mat-icon "add" at bounding box center [881, 427] width 18 height 18
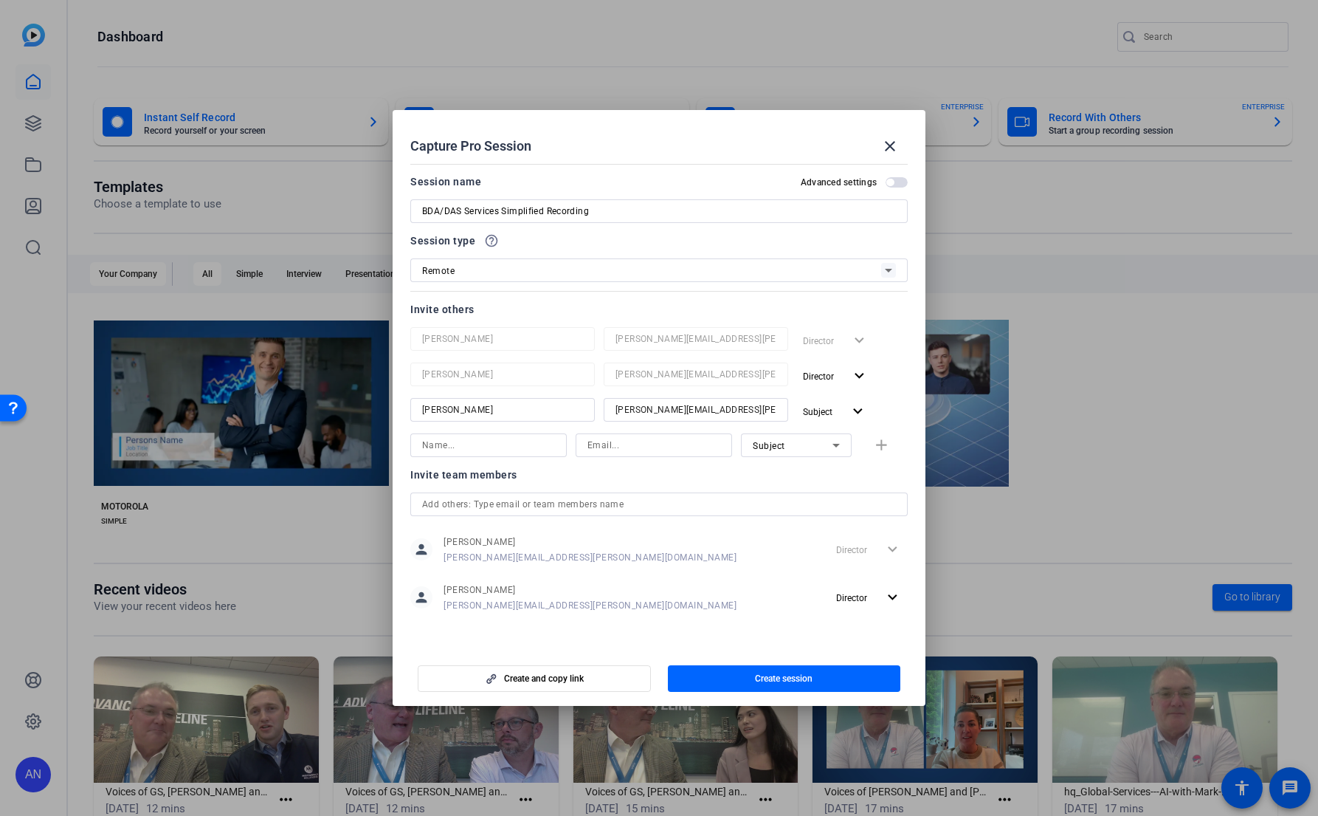
click at [683, 447] on input at bounding box center [653, 445] width 133 height 18
paste input "[PERSON_NAME][EMAIL_ADDRESS][PERSON_NAME][DOMAIN_NAME]"
type input "[PERSON_NAME][EMAIL_ADDRESS][PERSON_NAME][DOMAIN_NAME]"
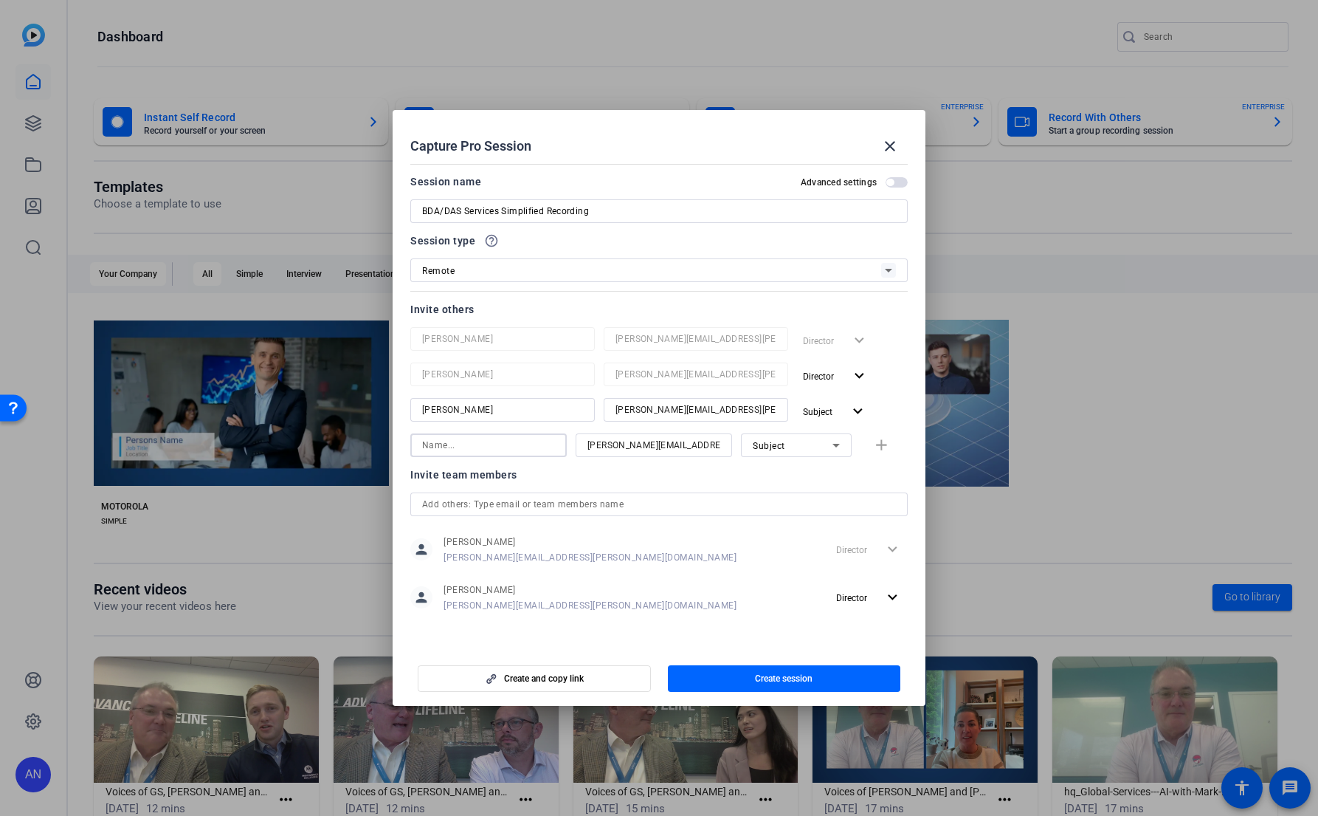
click at [494, 444] on input at bounding box center [488, 445] width 133 height 18
type input "[PERSON_NAME]"
click at [891, 441] on span "button" at bounding box center [884, 444] width 47 height 35
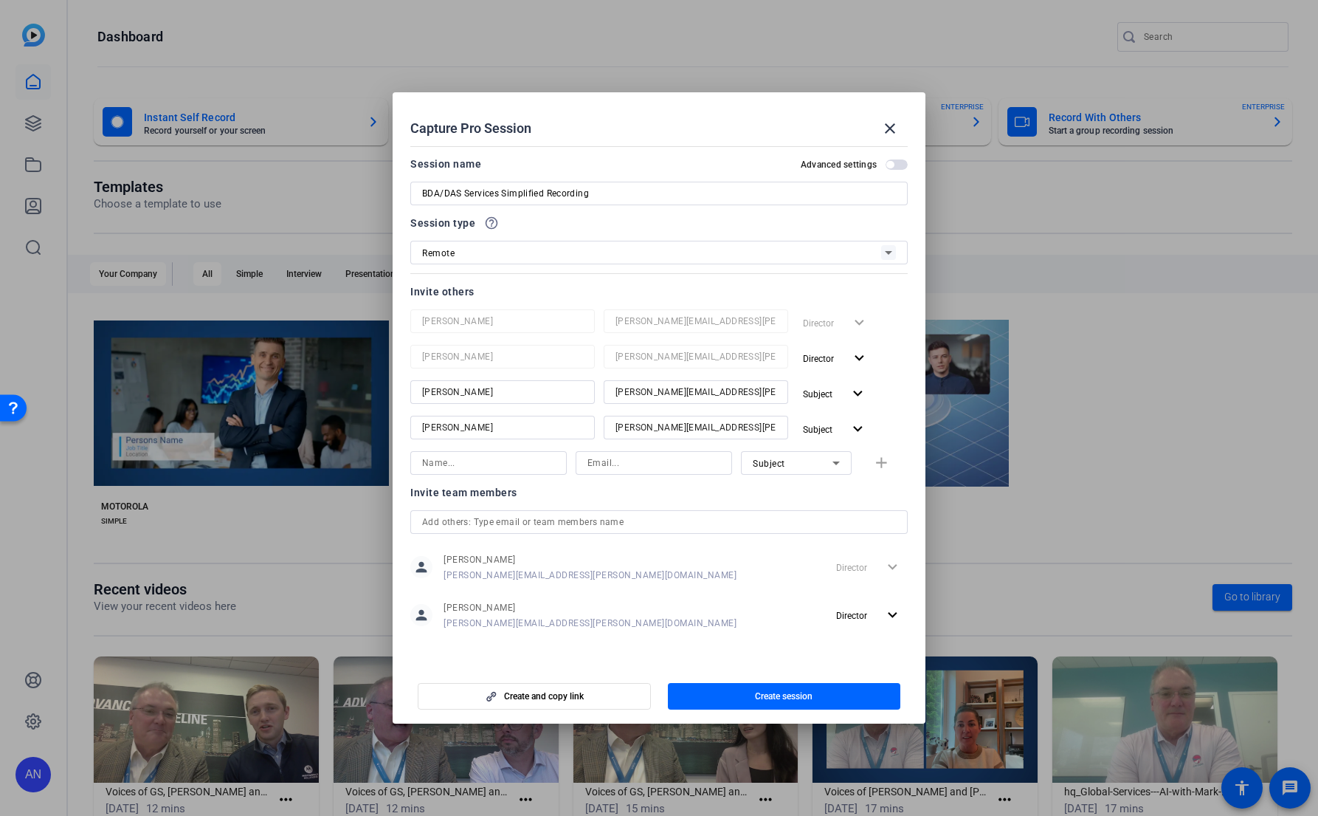
click at [640, 463] on input at bounding box center [653, 463] width 133 height 18
paste input "[PERSON_NAME][EMAIL_ADDRESS][PERSON_NAME][DOMAIN_NAME]"
type input "[PERSON_NAME][EMAIL_ADDRESS][PERSON_NAME][DOMAIN_NAME]"
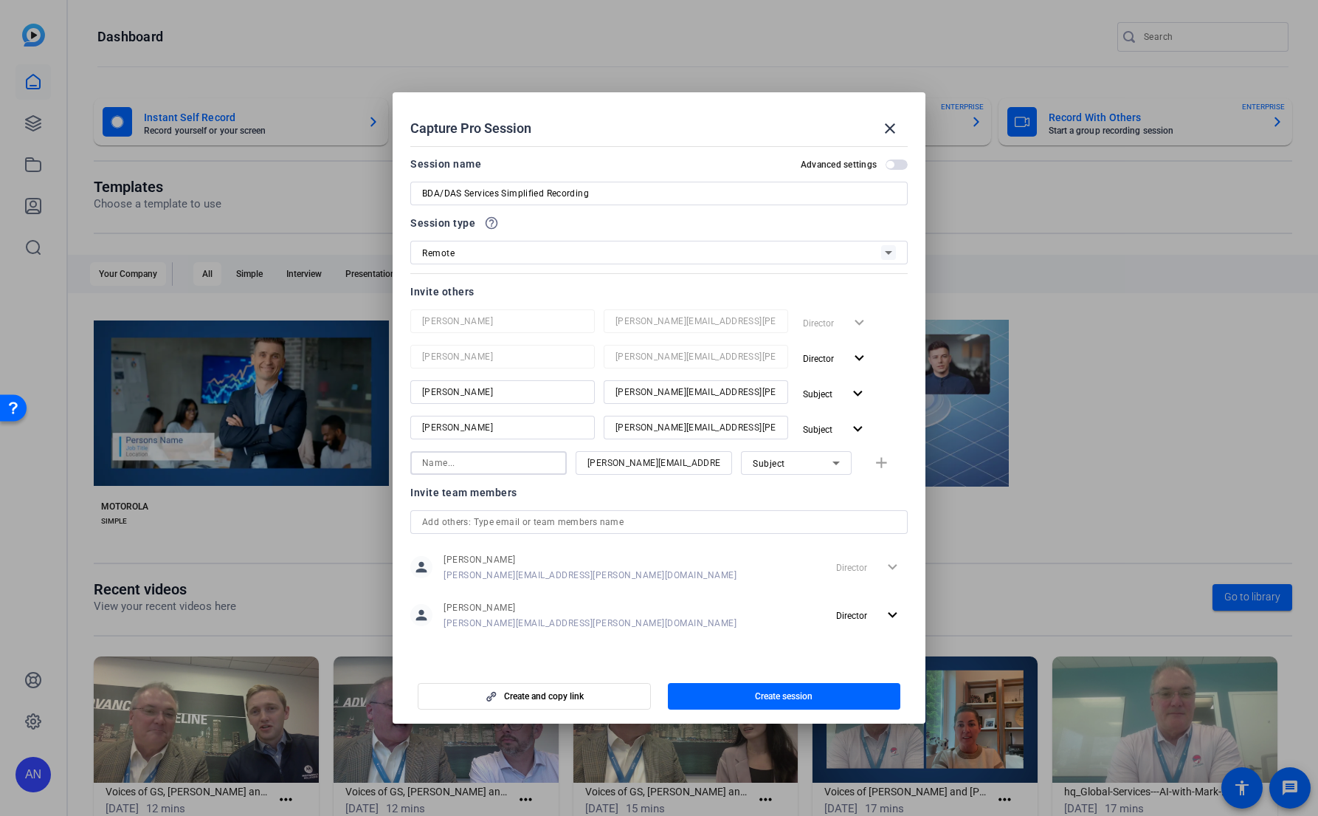
click at [529, 469] on input at bounding box center [488, 463] width 133 height 18
type input "[PERSON_NAME]"
click at [881, 473] on span "button" at bounding box center [884, 462] width 47 height 35
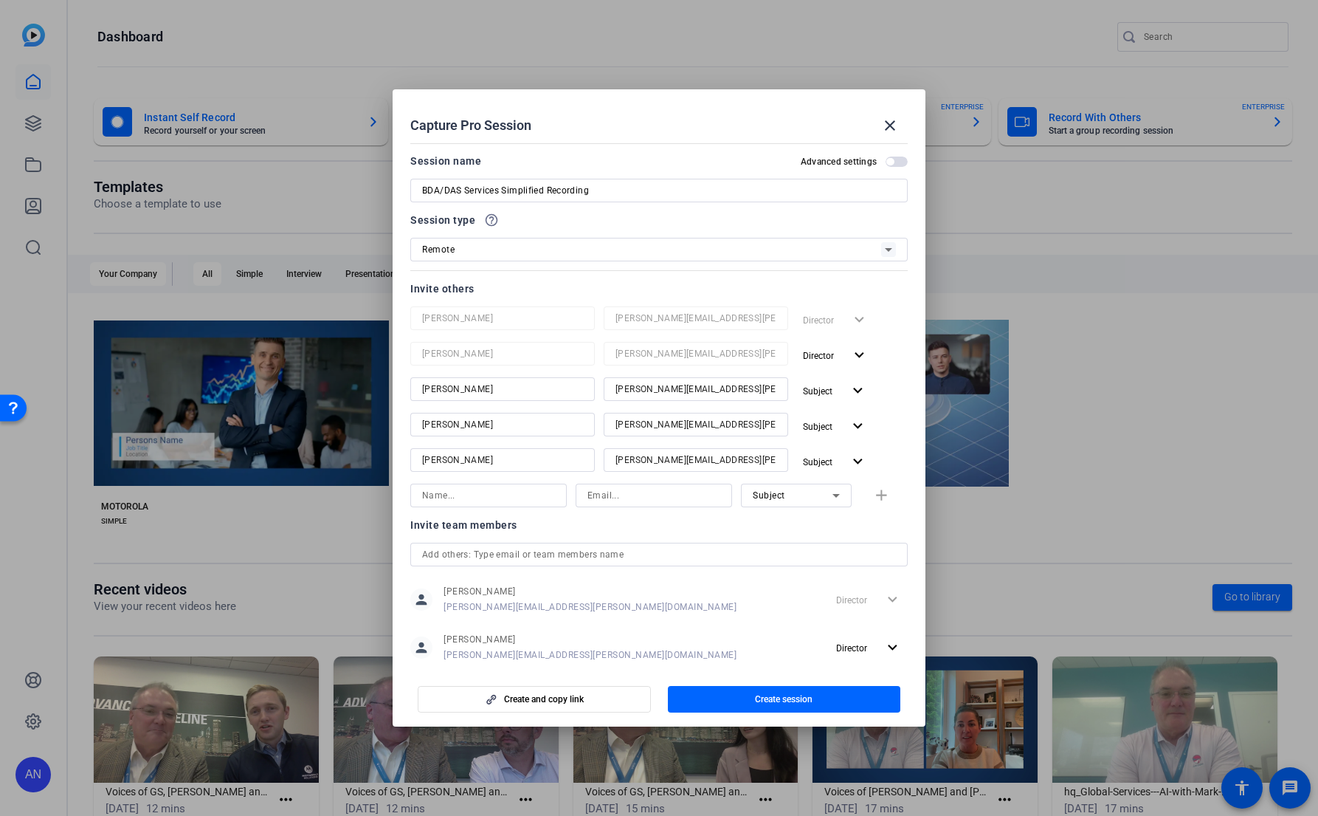
click at [642, 494] on input at bounding box center [653, 495] width 133 height 18
paste input "[EMAIL_ADDRESS][PERSON_NAME][DOMAIN_NAME]"
type input "[EMAIL_ADDRESS][PERSON_NAME][DOMAIN_NAME]"
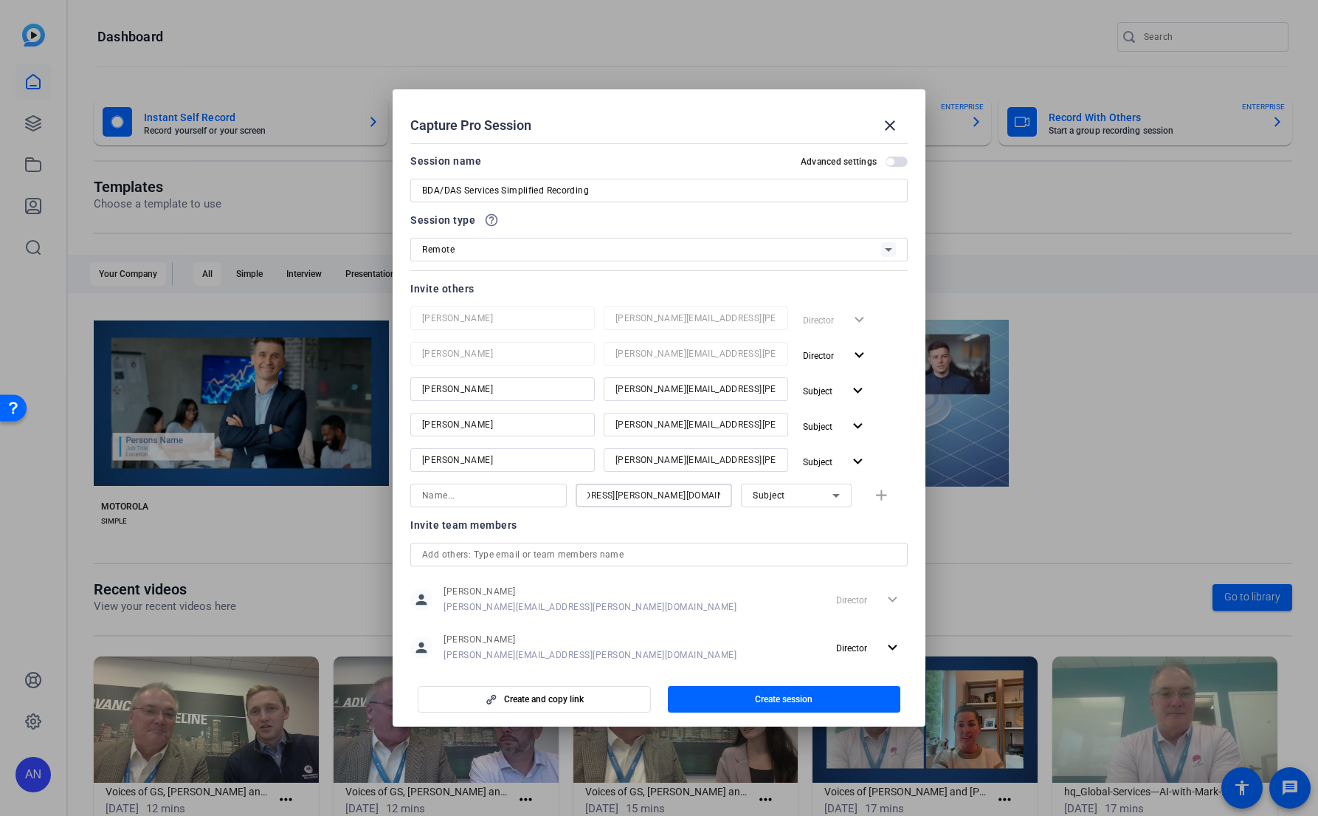
click at [462, 488] on input at bounding box center [488, 495] width 133 height 18
type input "[PERSON_NAME]"
click at [805, 489] on div "Subject" at bounding box center [793, 495] width 80 height 18
click at [802, 517] on mat-option "Collaborator" at bounding box center [792, 525] width 111 height 24
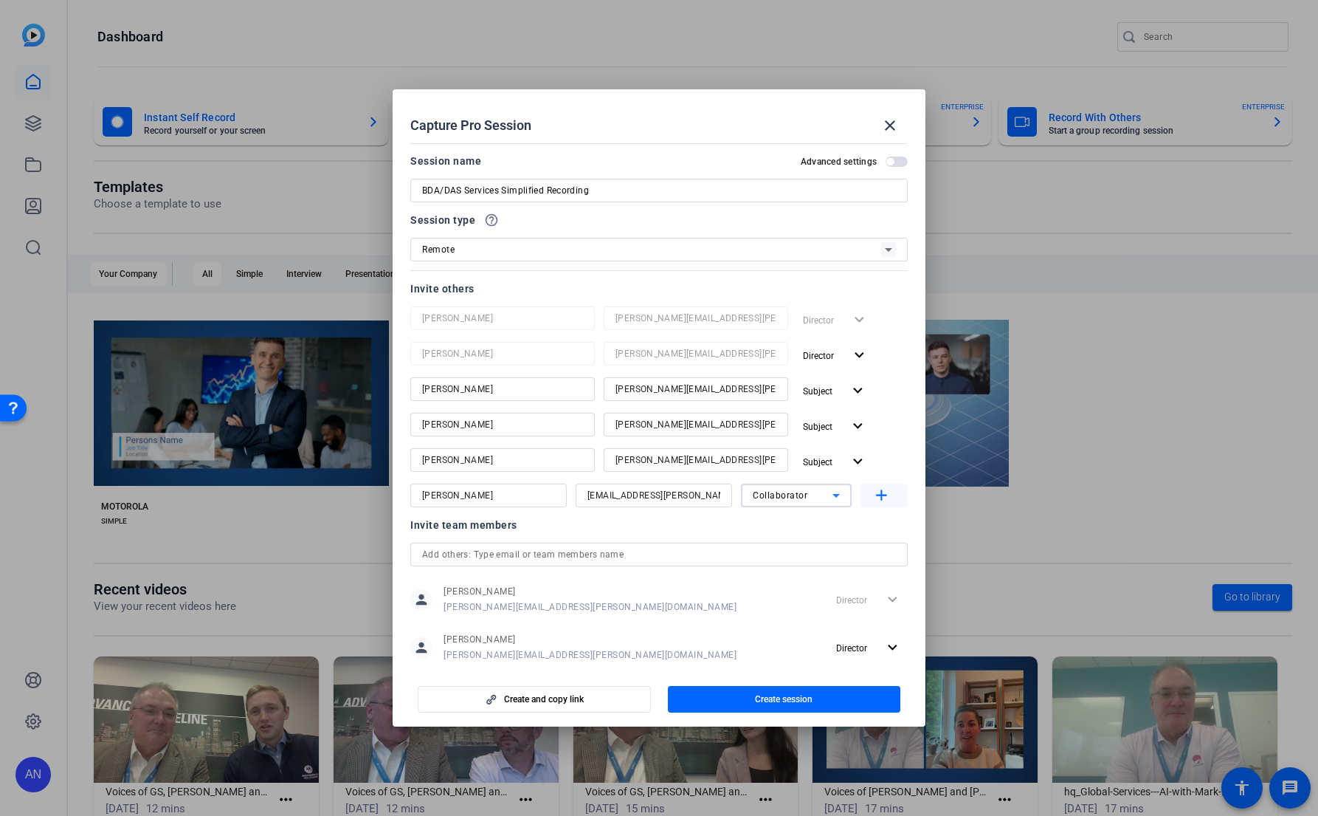
click at [862, 503] on span "button" at bounding box center [884, 495] width 47 height 35
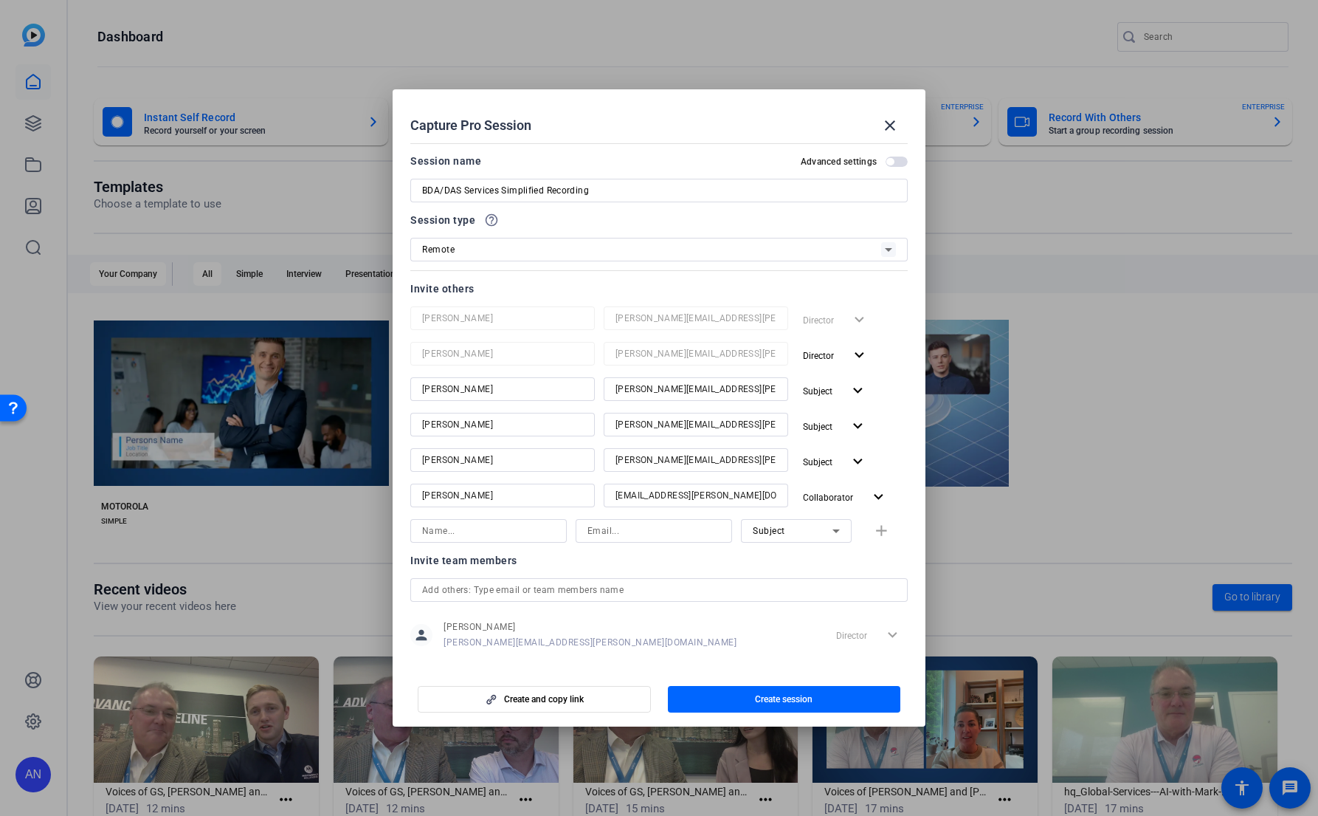
click at [646, 529] on input at bounding box center [653, 531] width 133 height 18
paste input "[EMAIL_ADDRESS][PERSON_NAME][DOMAIN_NAME]"
type input "[EMAIL_ADDRESS][PERSON_NAME][DOMAIN_NAME]"
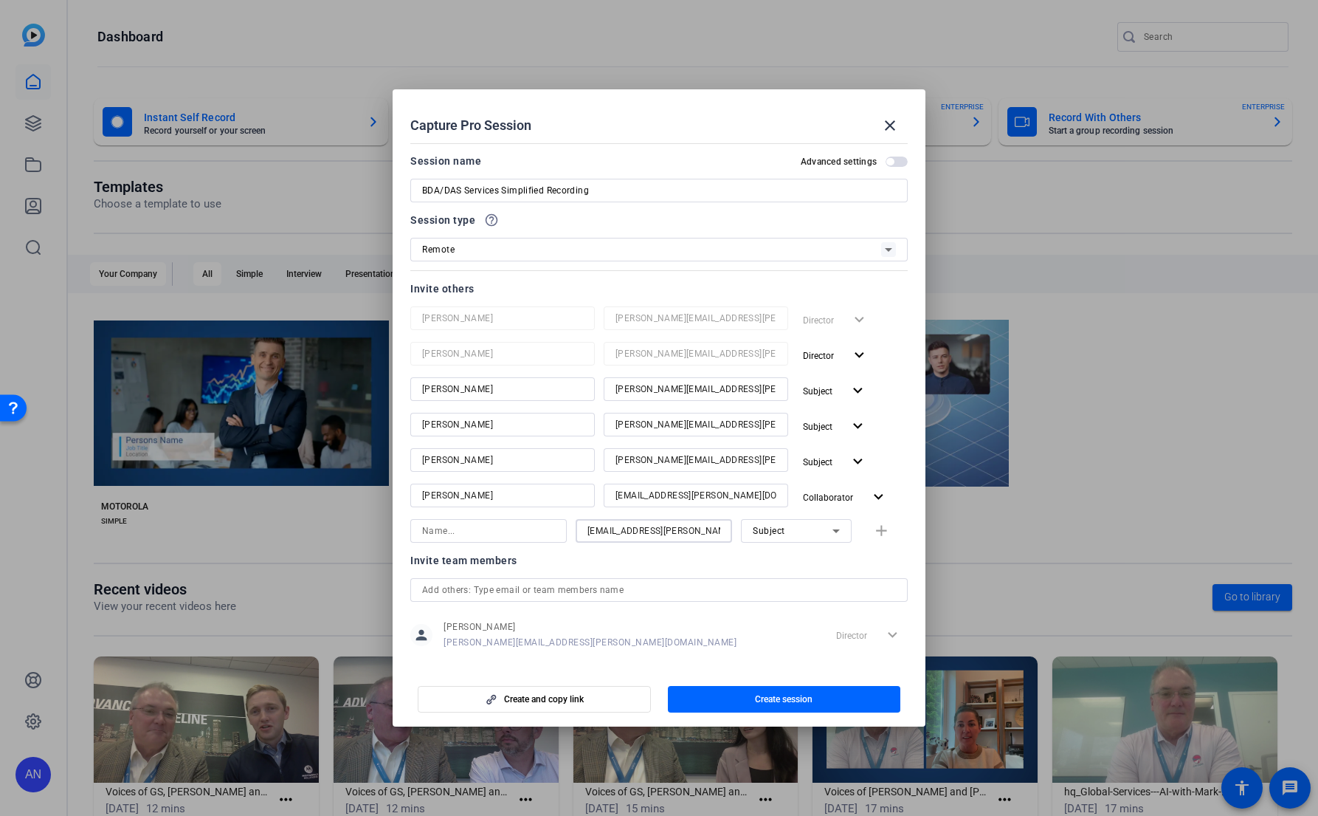
click at [533, 533] on input at bounding box center [488, 531] width 133 height 18
type input "[PERSON_NAME]"
click at [793, 528] on div "Subject" at bounding box center [793, 530] width 80 height 18
click at [782, 553] on span "Collaborator" at bounding box center [776, 560] width 54 height 18
click at [876, 531] on mat-icon "add" at bounding box center [881, 531] width 18 height 18
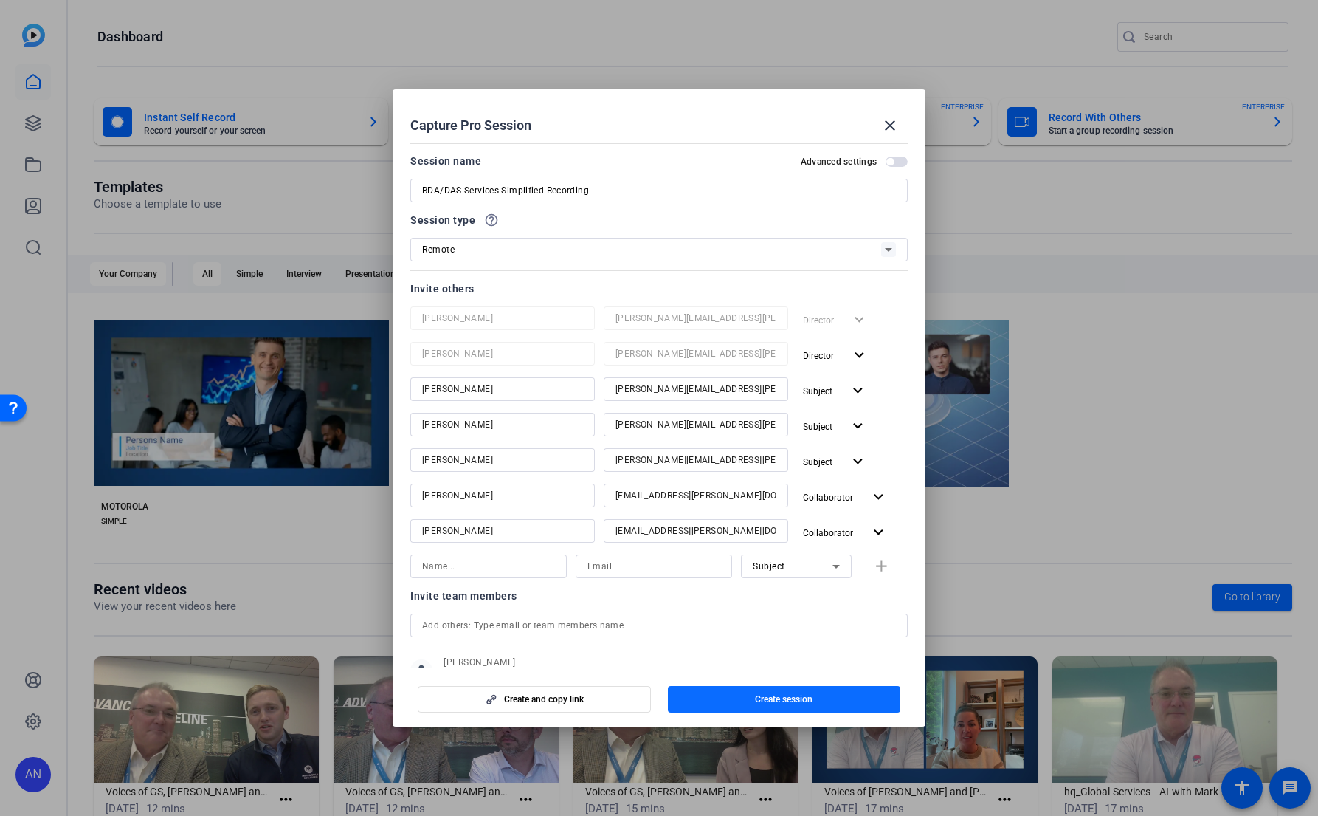
click at [853, 700] on span "button" at bounding box center [784, 698] width 233 height 35
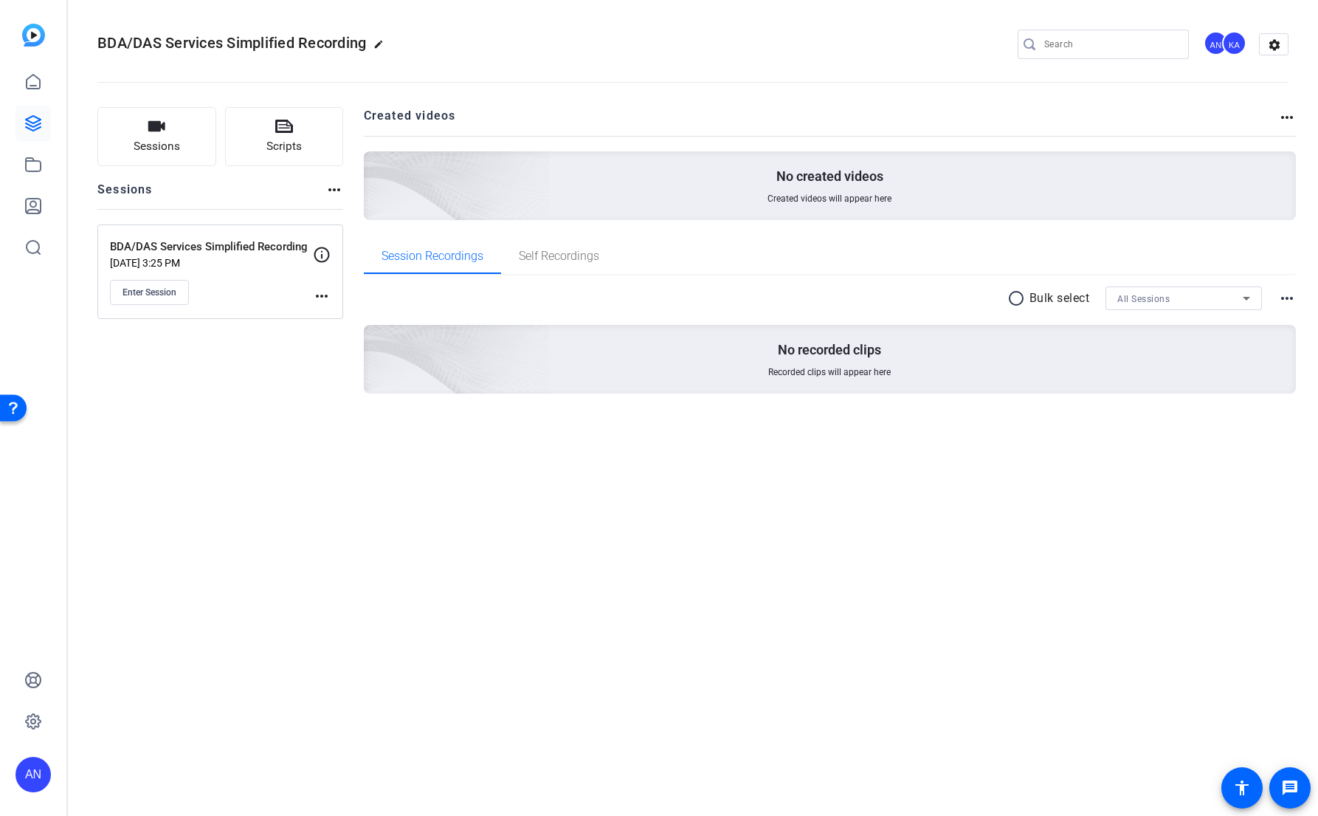
click at [325, 298] on mat-icon "more_horiz" at bounding box center [322, 296] width 18 height 18
click at [333, 320] on span "Edit Session" at bounding box center [358, 317] width 67 height 18
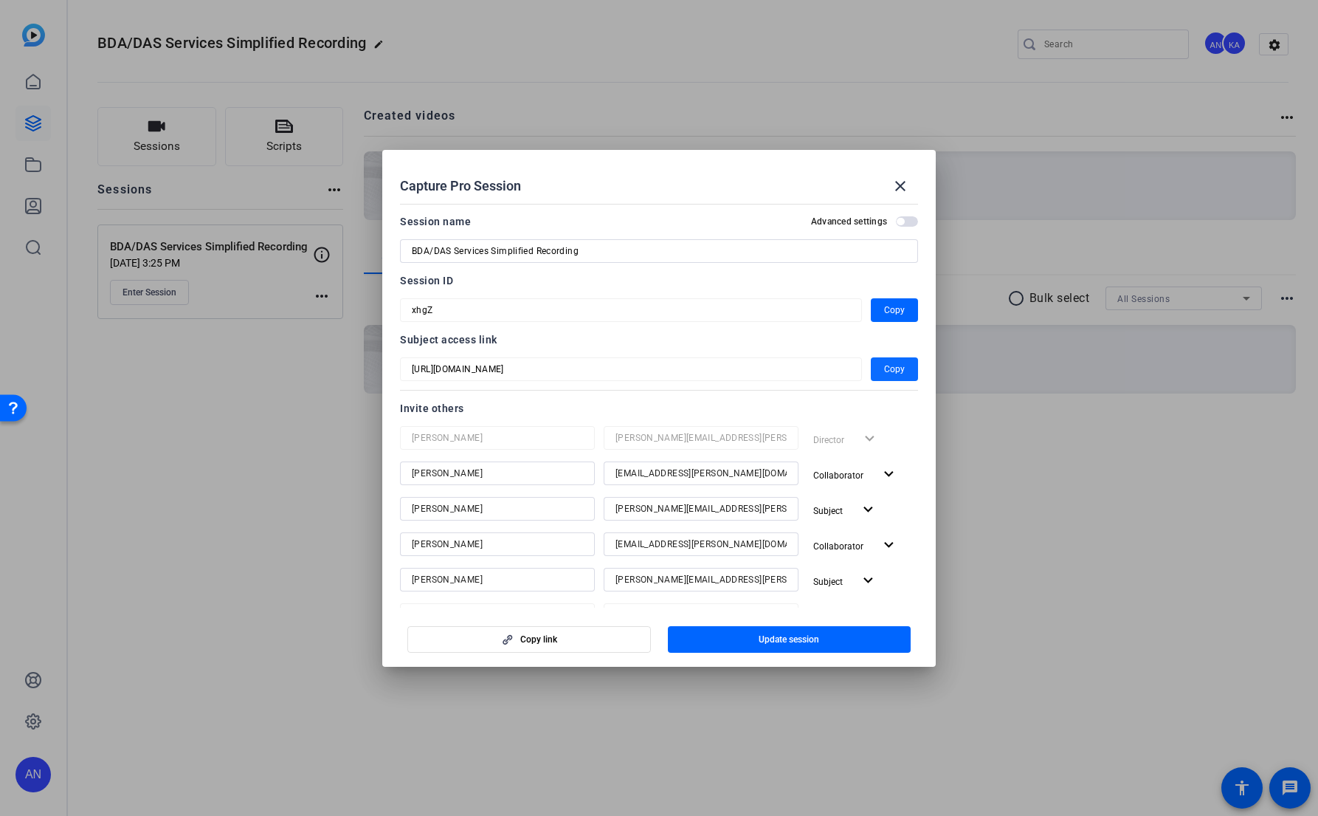
click at [892, 369] on span "Copy" at bounding box center [894, 369] width 21 height 18
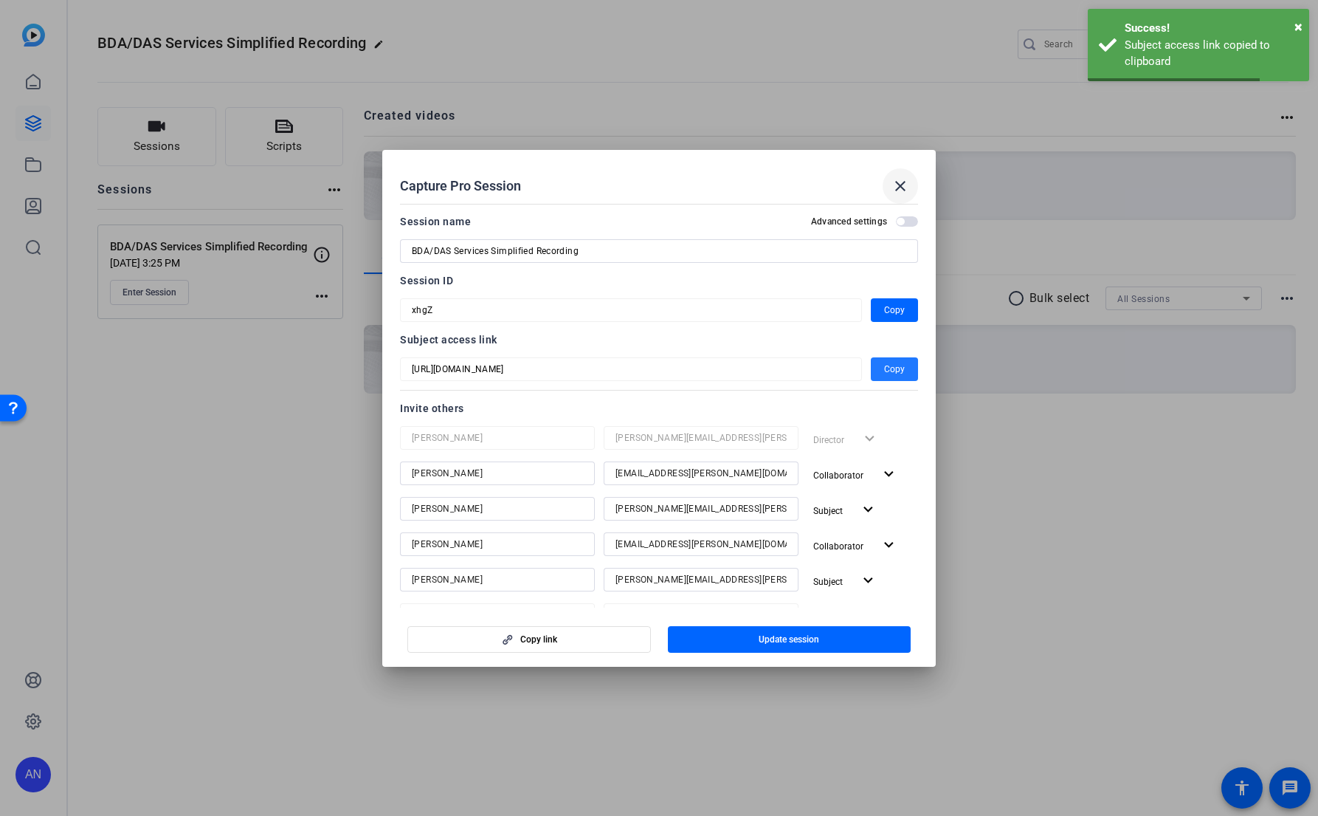
click at [905, 181] on mat-icon "close" at bounding box center [901, 186] width 18 height 18
